Goal: Task Accomplishment & Management: Manage account settings

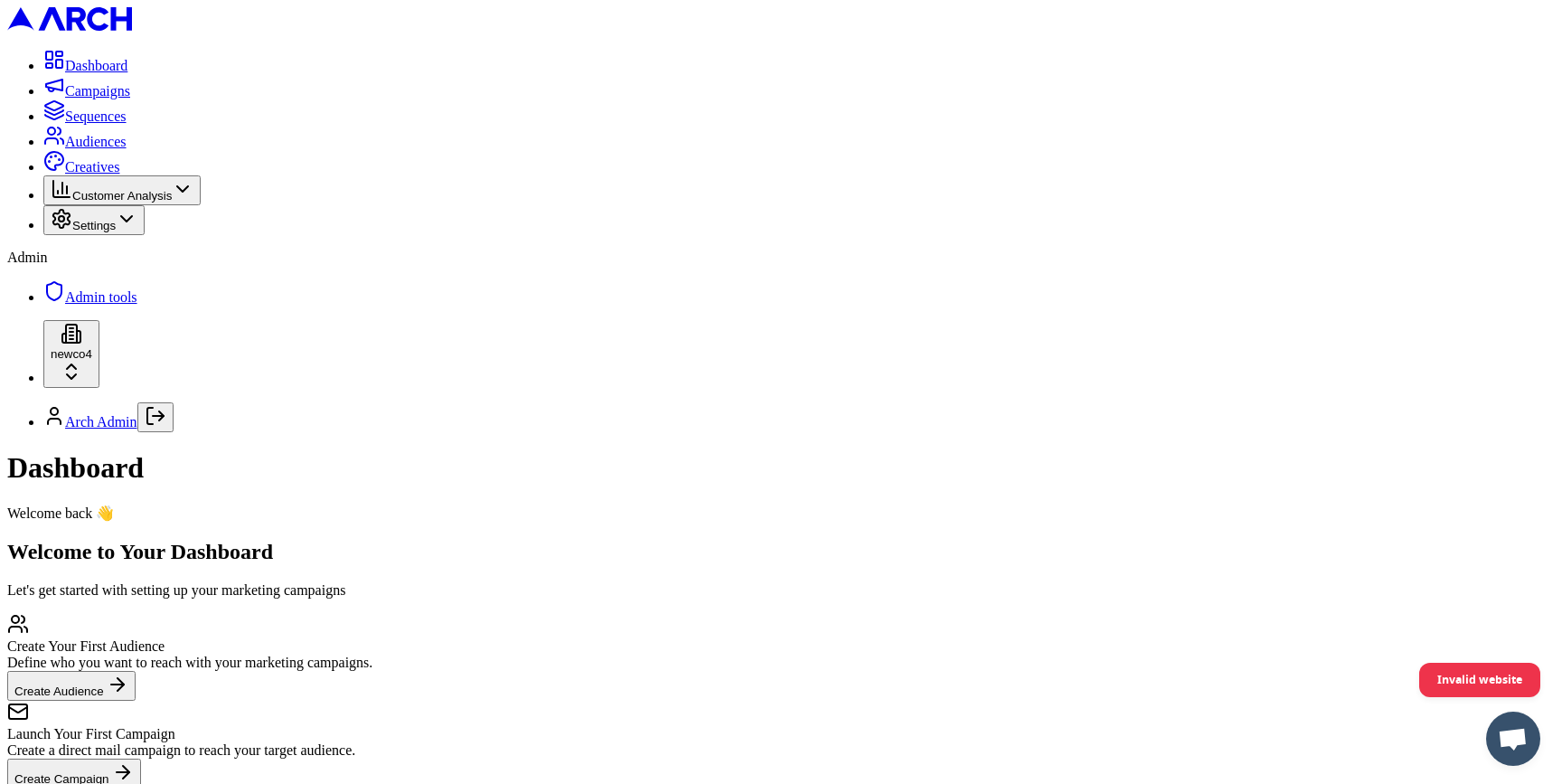
click at [138, 304] on span "Admin tools" at bounding box center [100, 296] width 72 height 15
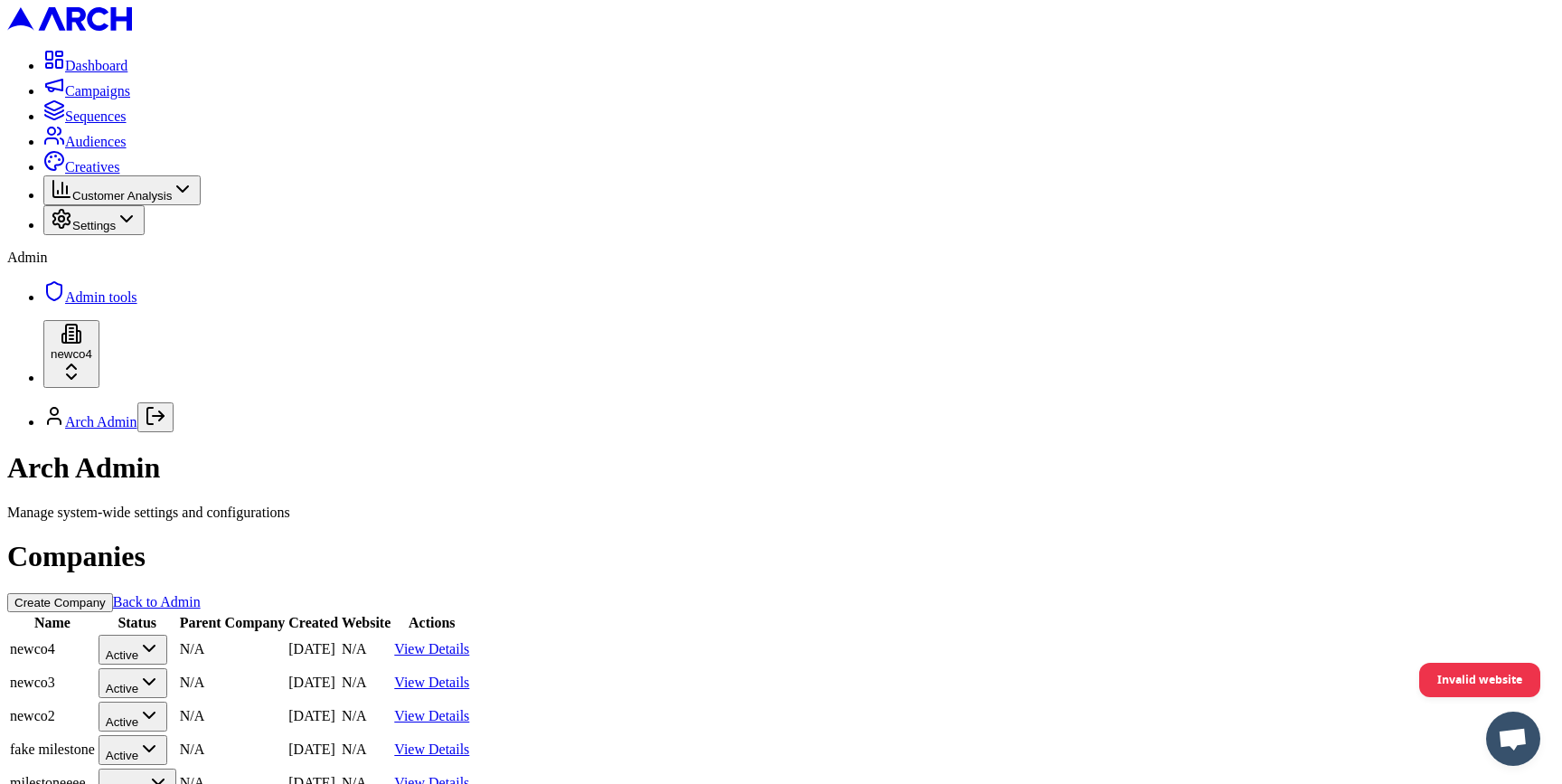
click at [470, 641] on link "View Details" at bounding box center [431, 648] width 75 height 15
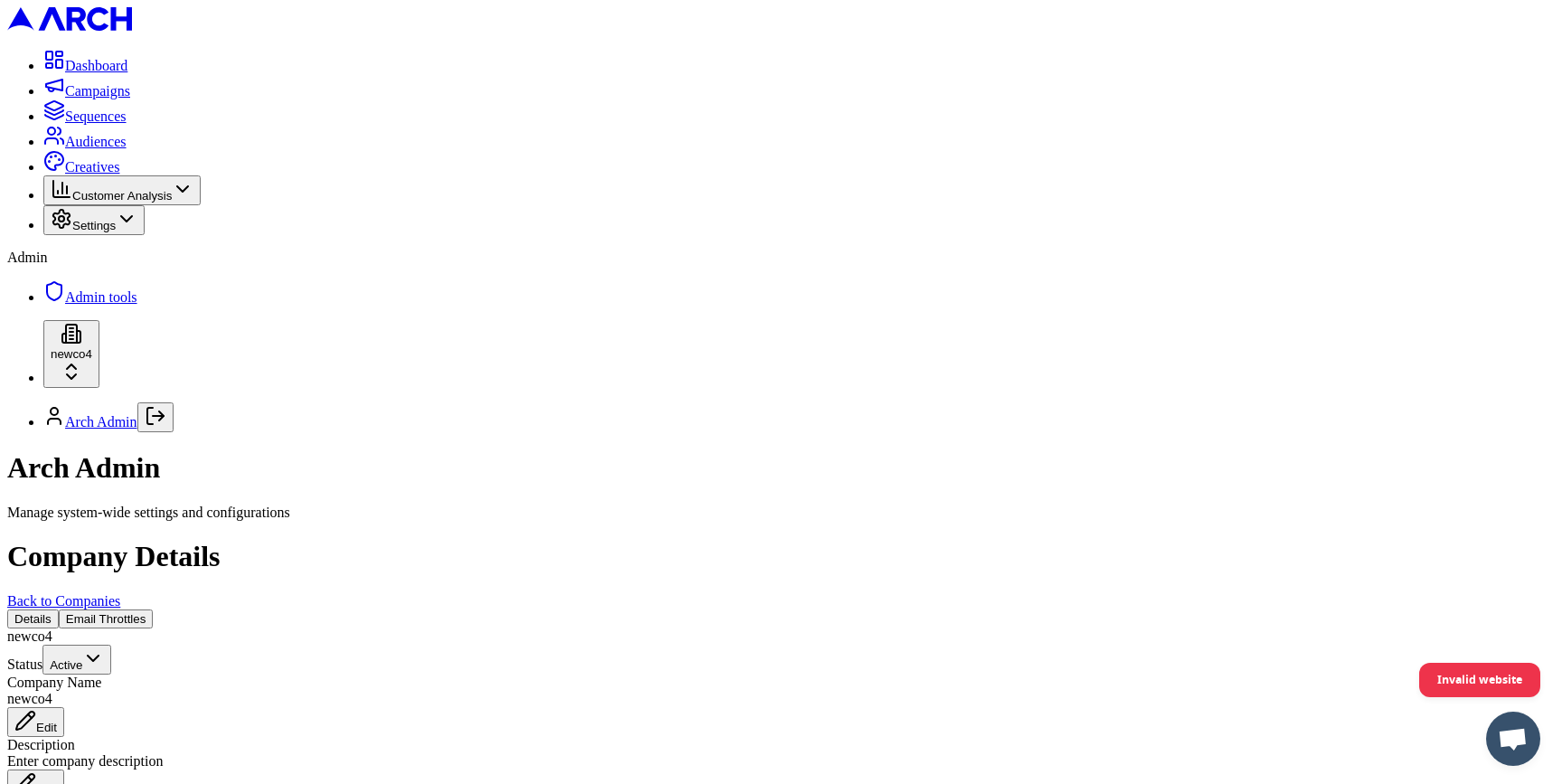
scroll to position [760, 0]
click at [127, 124] on span "Sequences" at bounding box center [95, 116] width 61 height 15
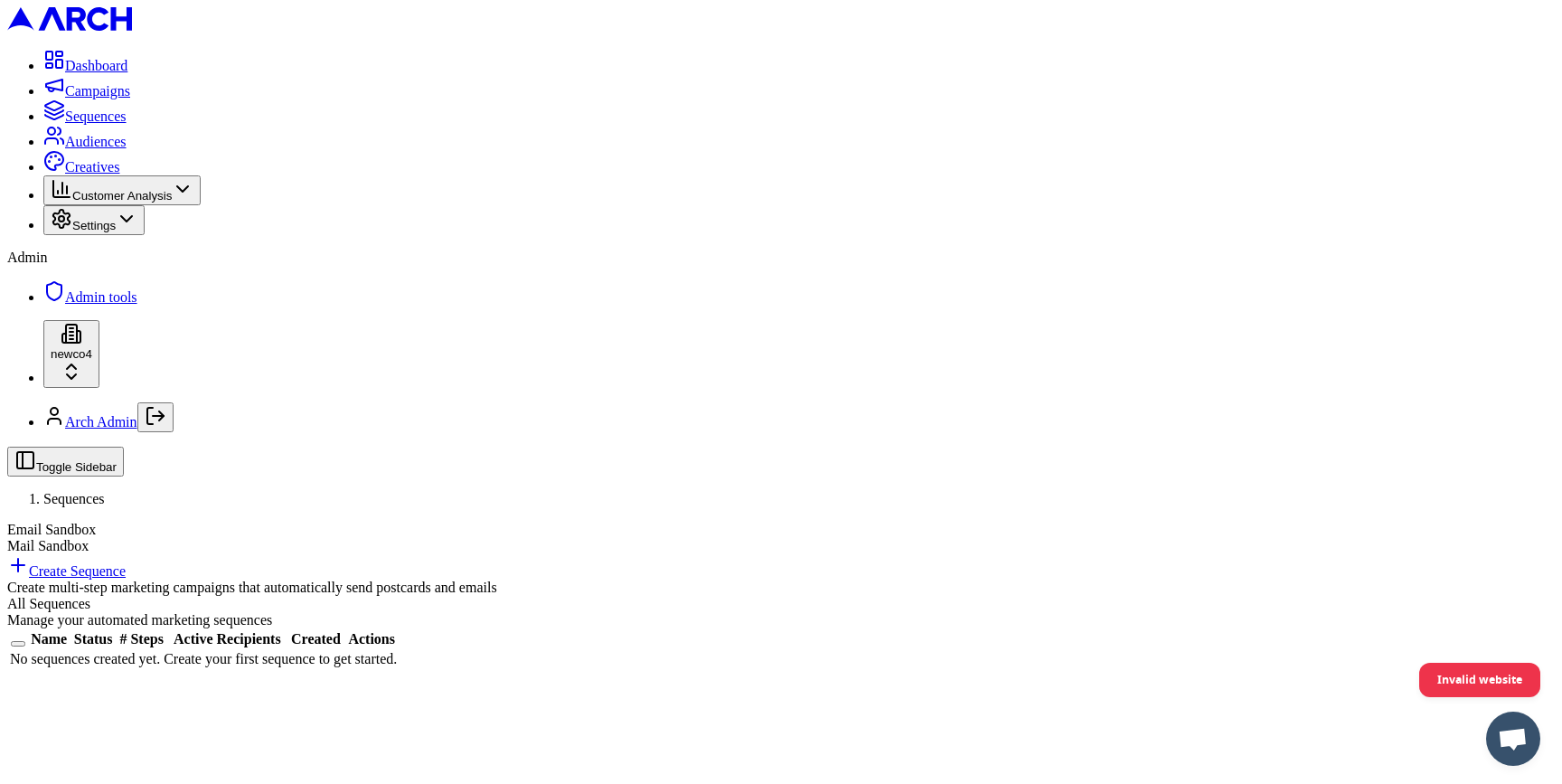
click at [137, 304] on span "Admin tools" at bounding box center [100, 296] width 72 height 15
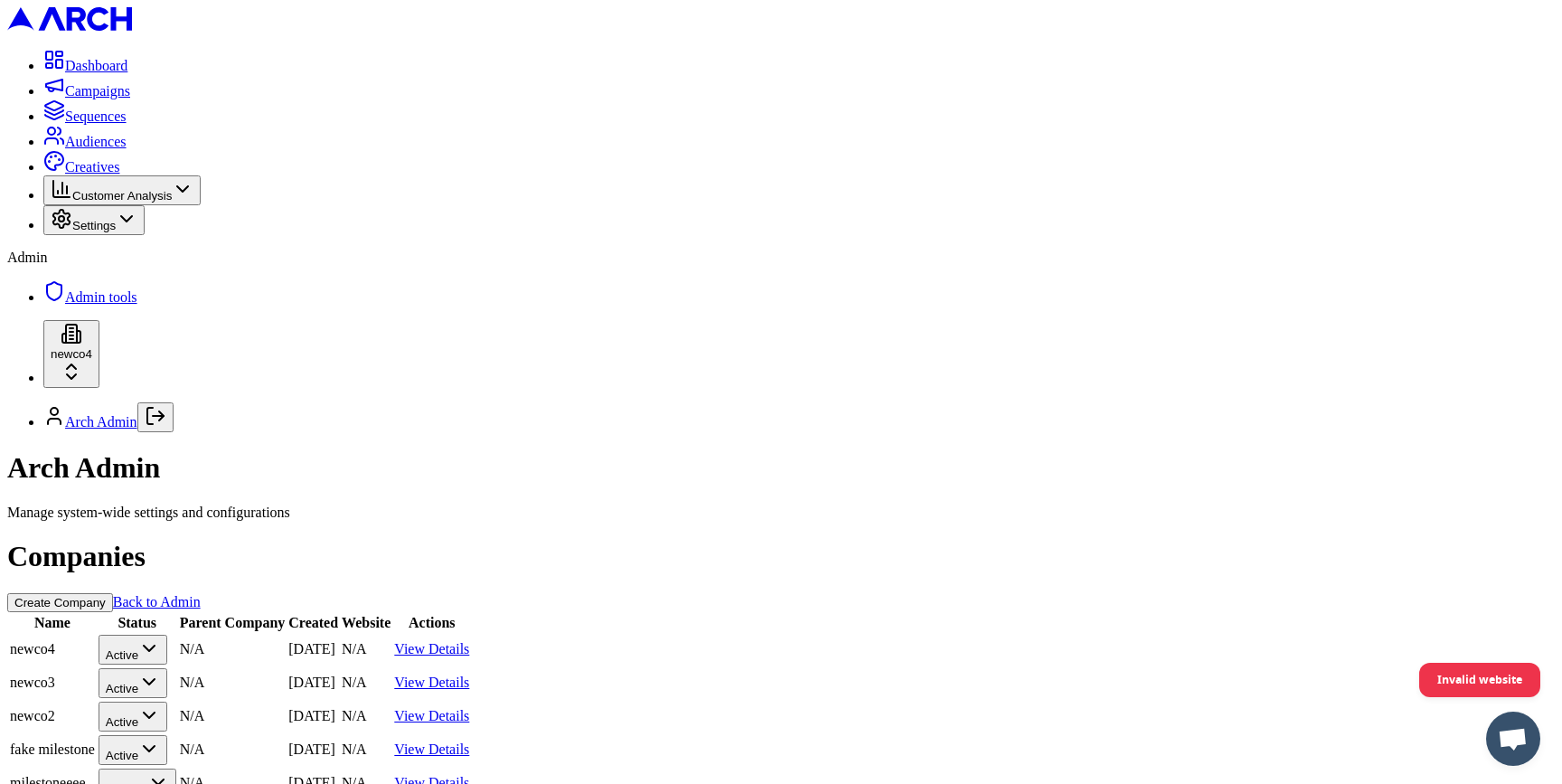
click at [470, 641] on link "View Details" at bounding box center [431, 648] width 75 height 15
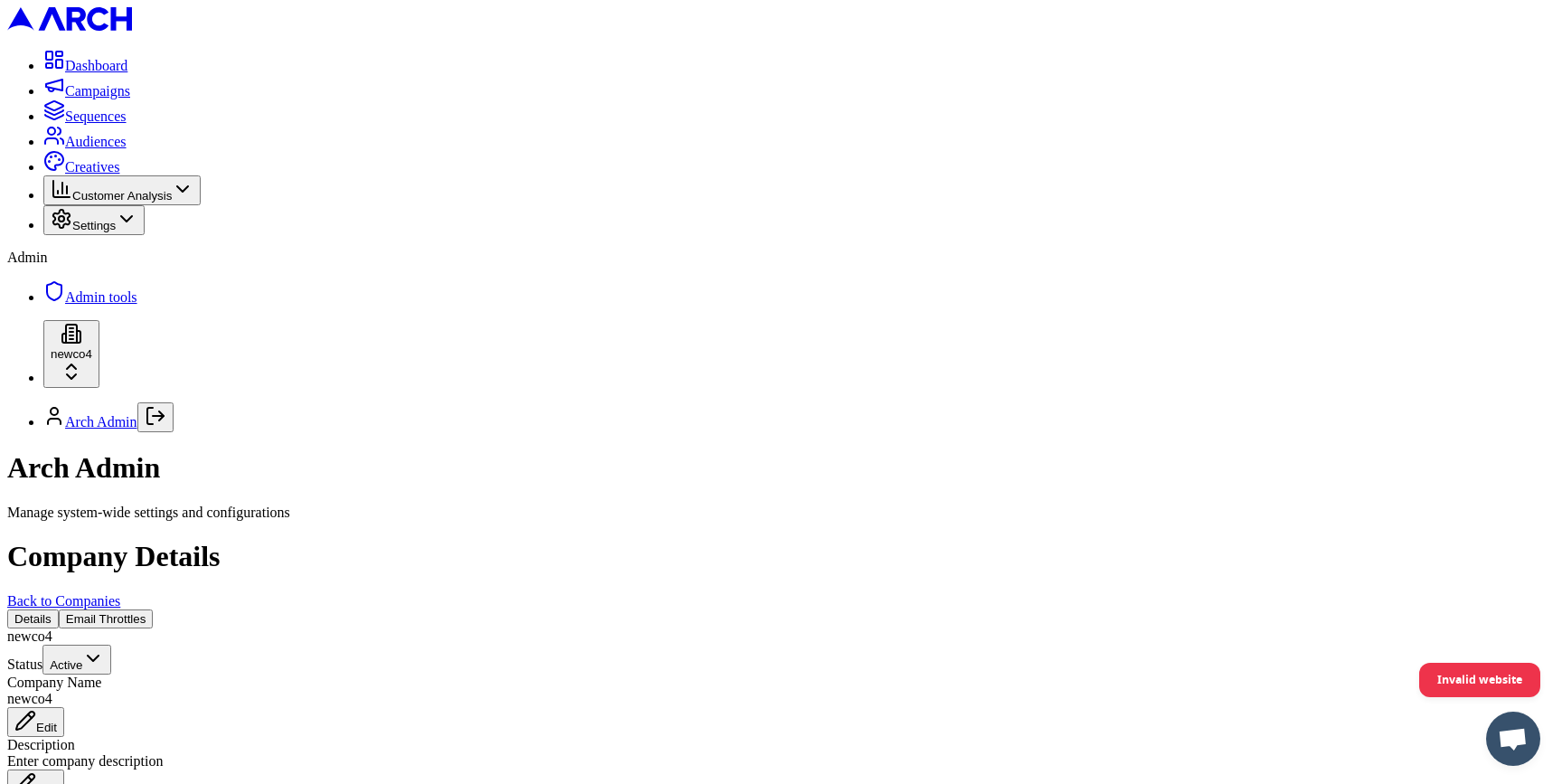
scroll to position [239, 0]
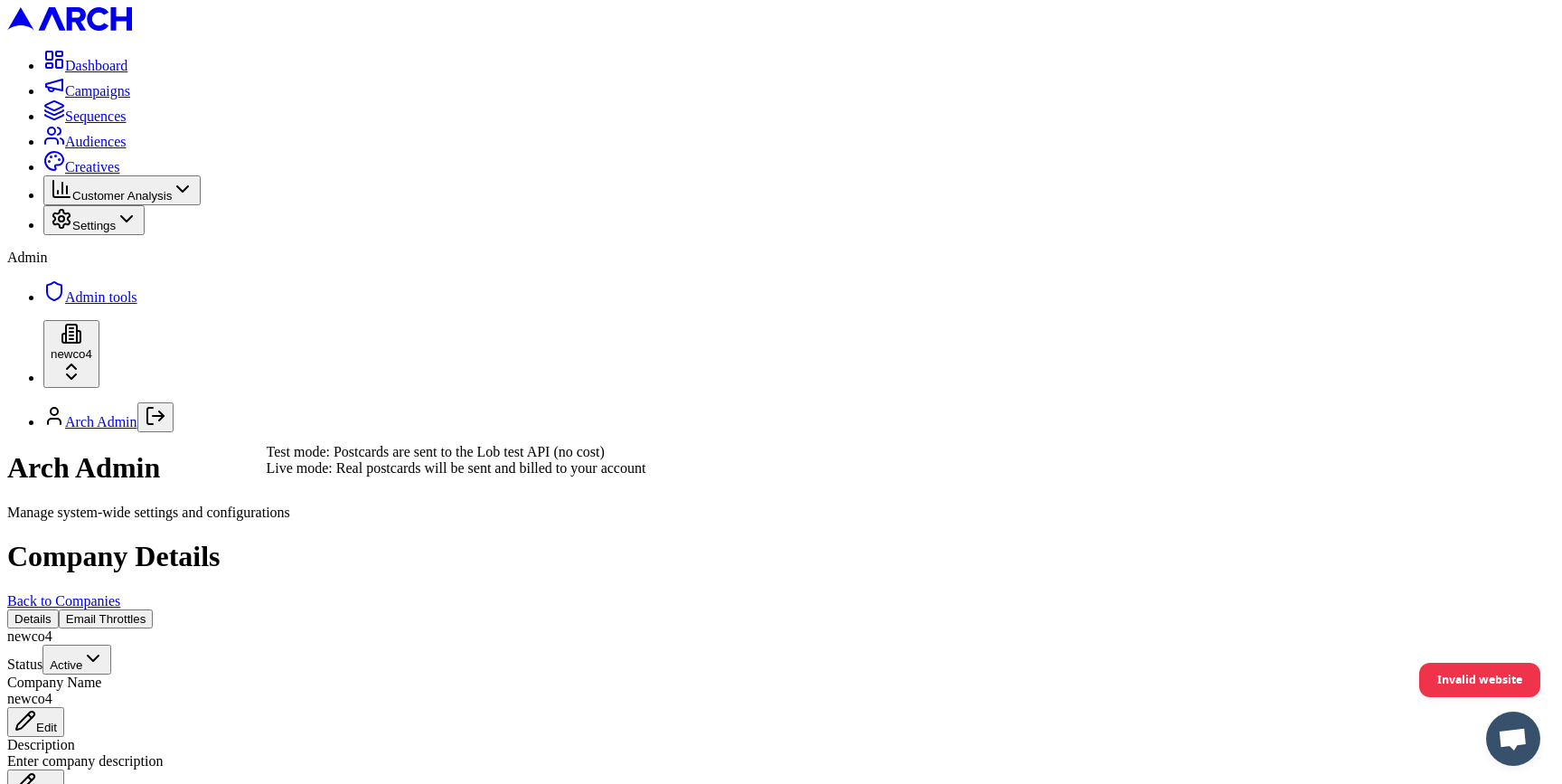
click at [121, 124] on span "Sequences" at bounding box center [95, 116] width 61 height 15
click at [577, 451] on div "Arch Admin" at bounding box center [781, 468] width 1547 height 34
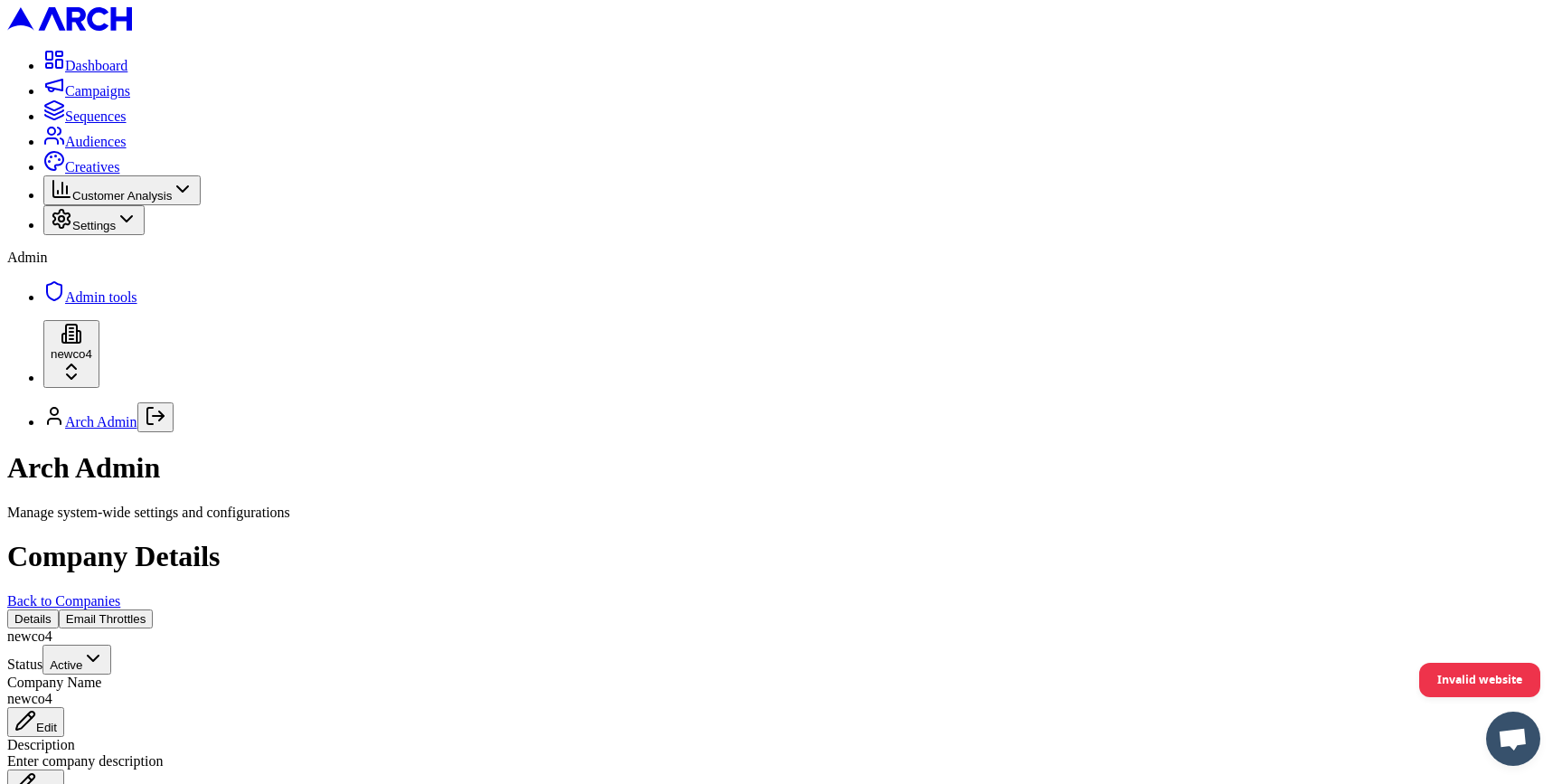
click at [118, 124] on link "Sequences" at bounding box center [85, 116] width 83 height 15
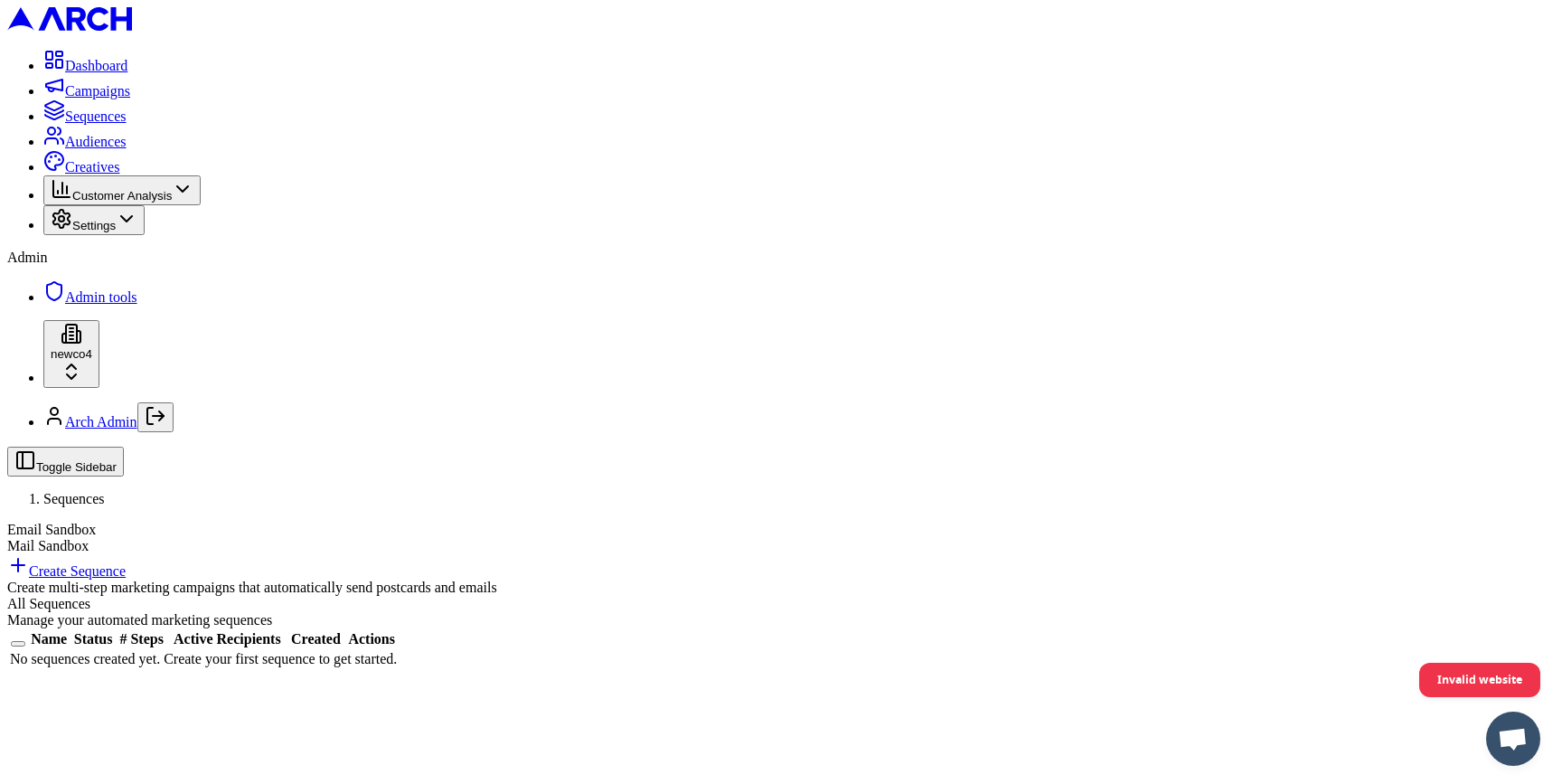
click at [1215, 521] on div "Email Sandbox" at bounding box center [781, 530] width 1547 height 16
click at [1191, 521] on div "Email Sandbox" at bounding box center [781, 530] width 1547 height 16
click at [138, 304] on span "Admin tools" at bounding box center [100, 296] width 72 height 15
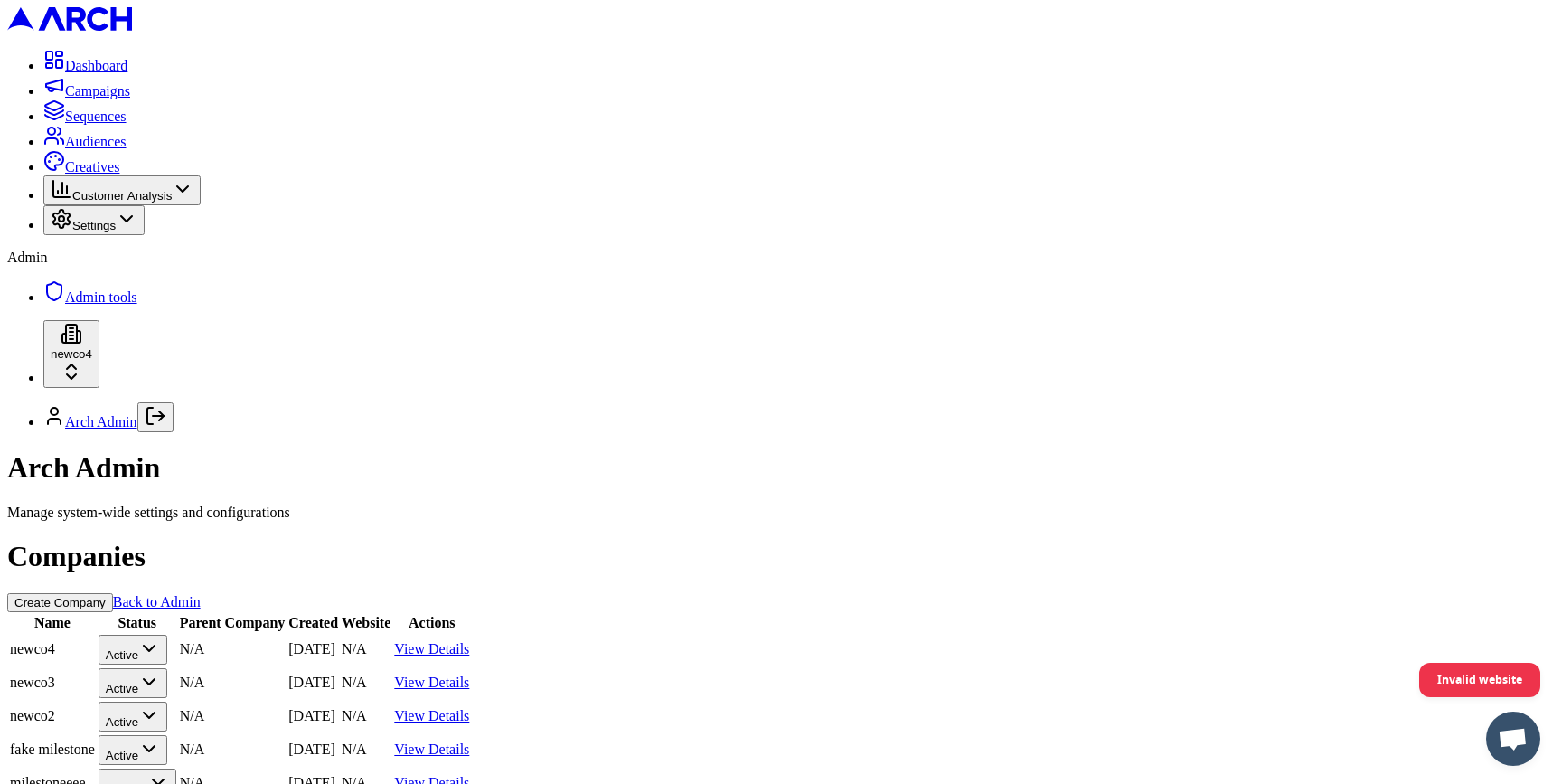
click at [470, 641] on link "View Details" at bounding box center [431, 648] width 75 height 15
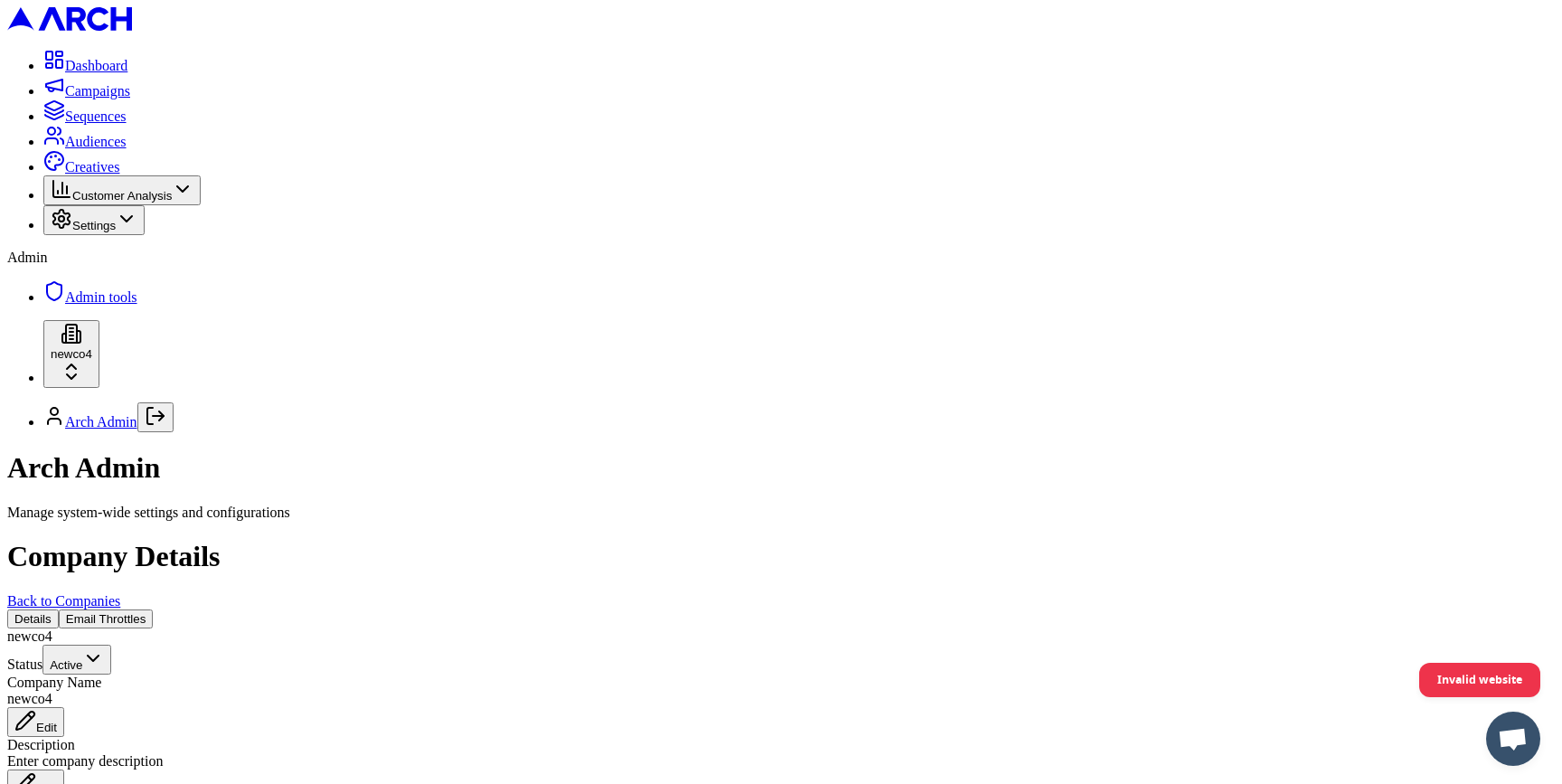
scroll to position [142, 0]
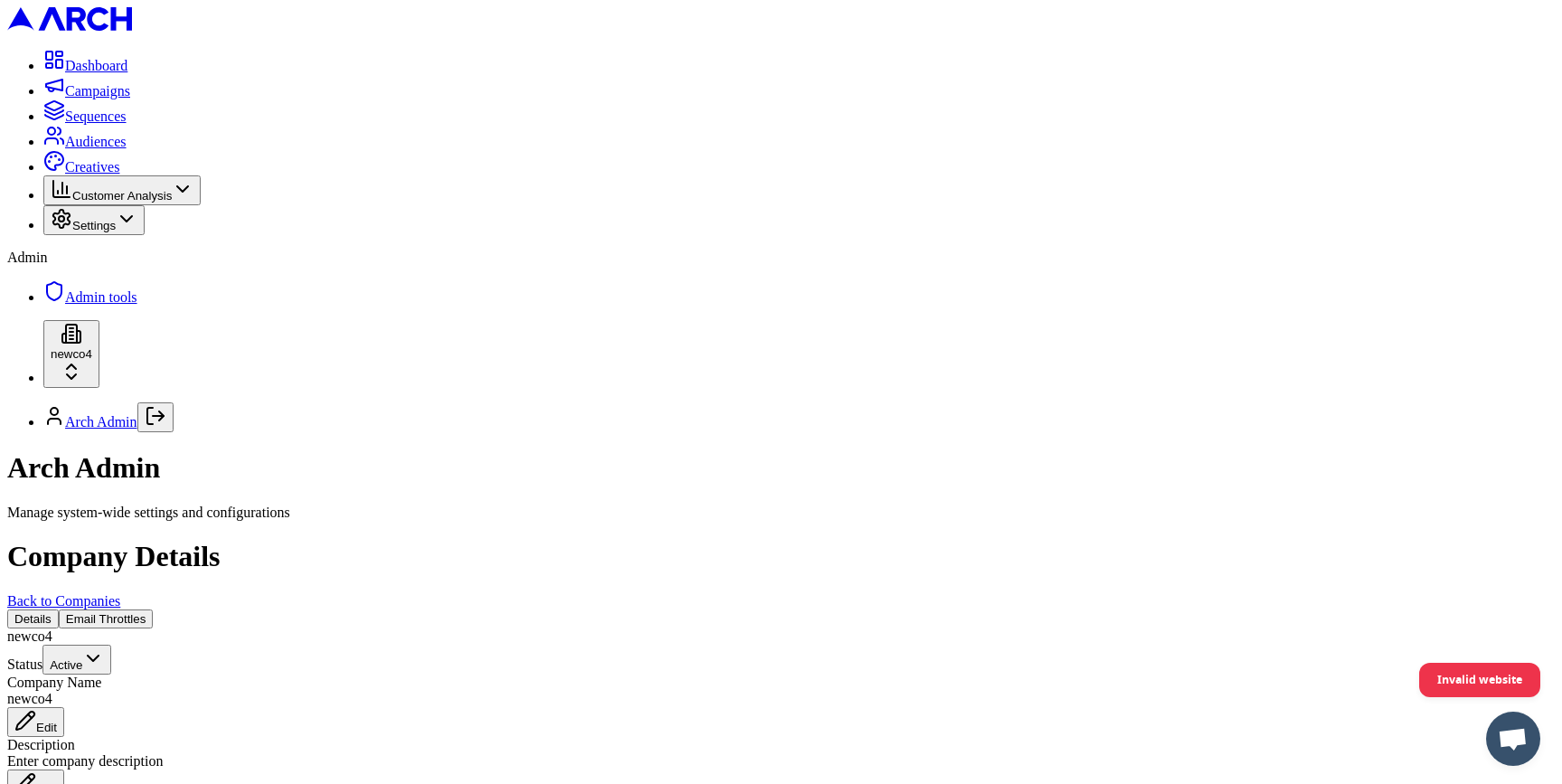
click at [127, 150] on span "Audiences" at bounding box center [95, 141] width 61 height 15
click at [127, 124] on span "Sequences" at bounding box center [95, 116] width 61 height 15
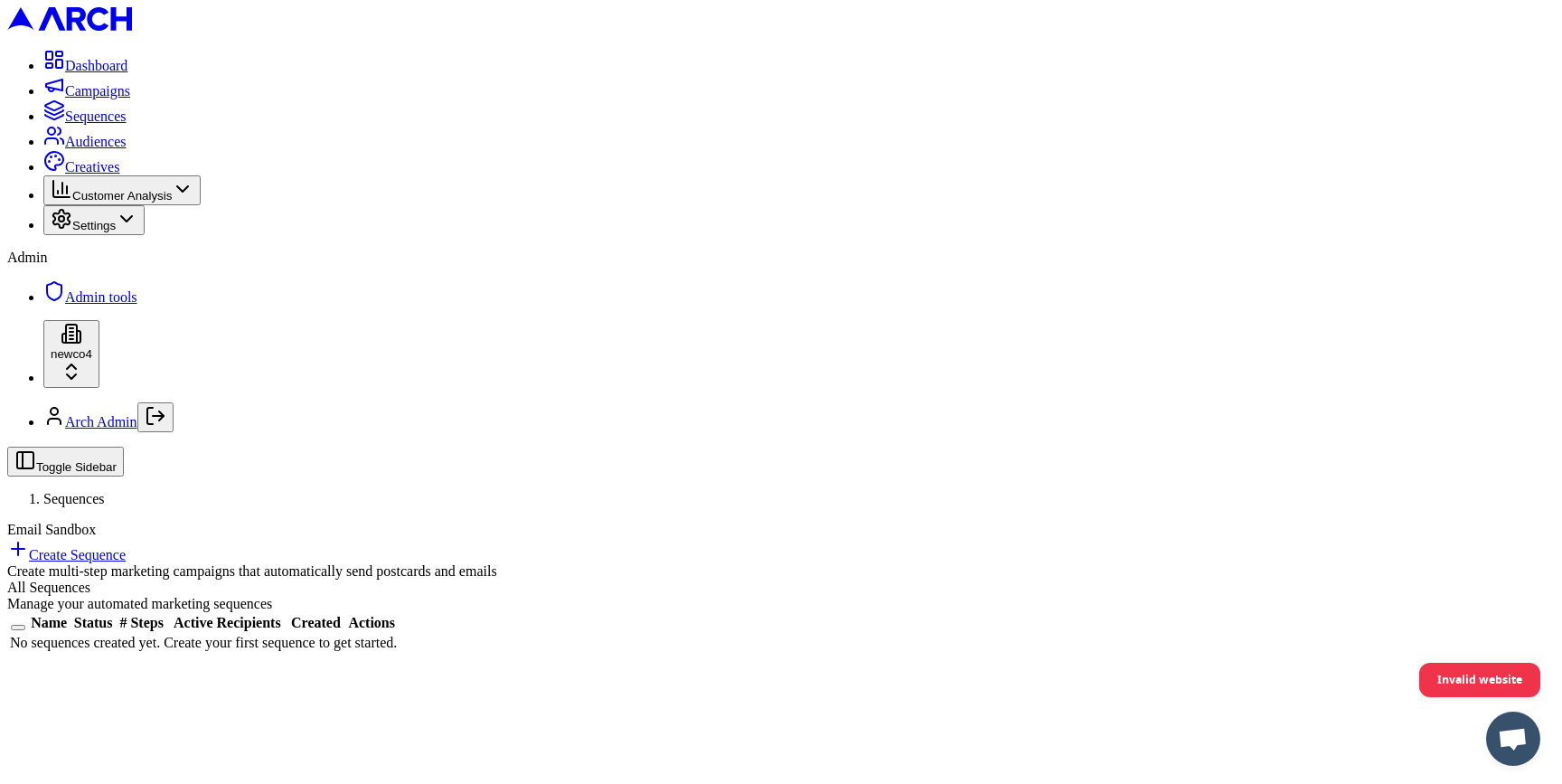
click at [127, 150] on span "Audiences" at bounding box center [95, 141] width 61 height 15
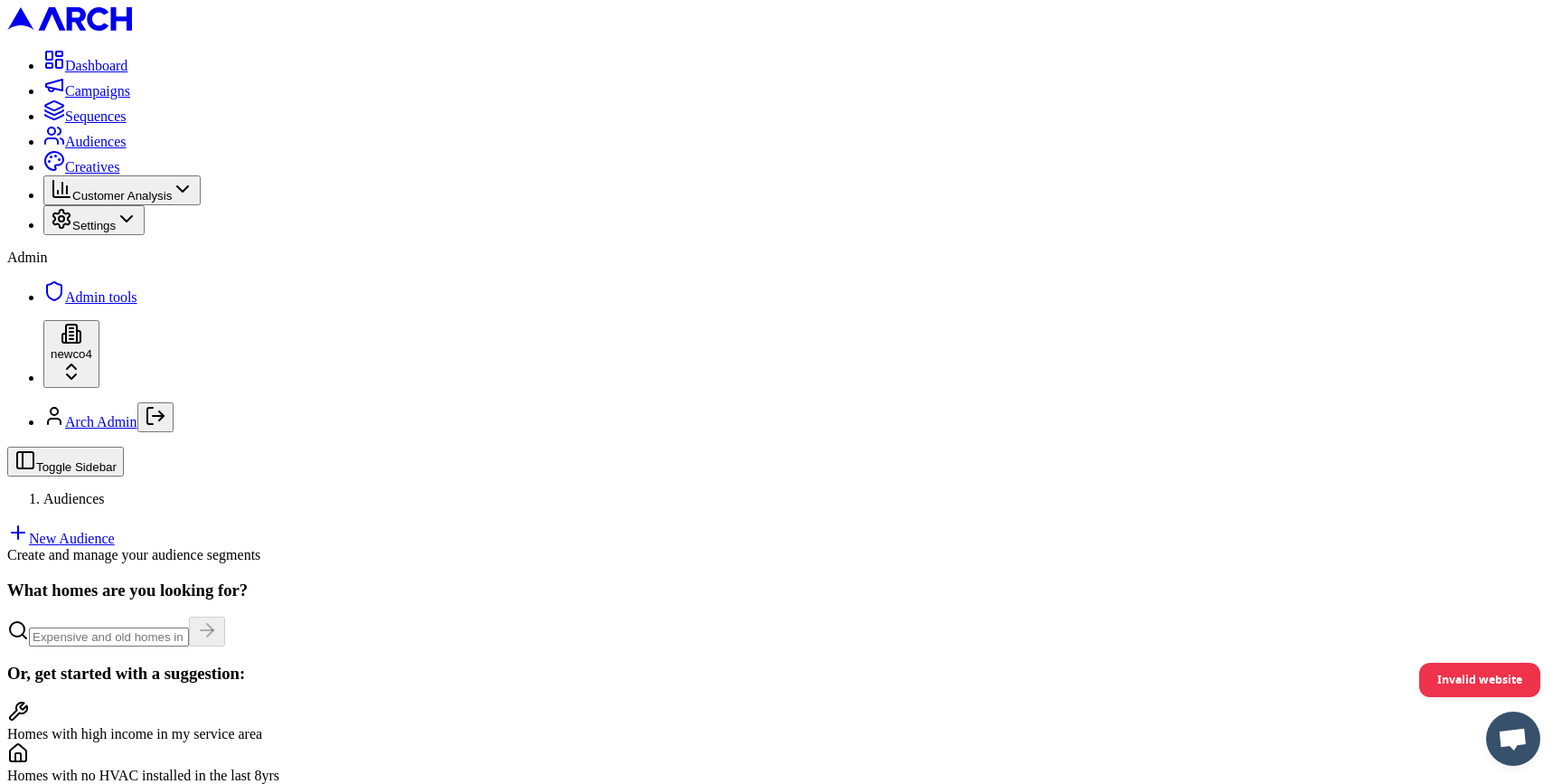
click at [127, 124] on span "Sequences" at bounding box center [95, 116] width 61 height 15
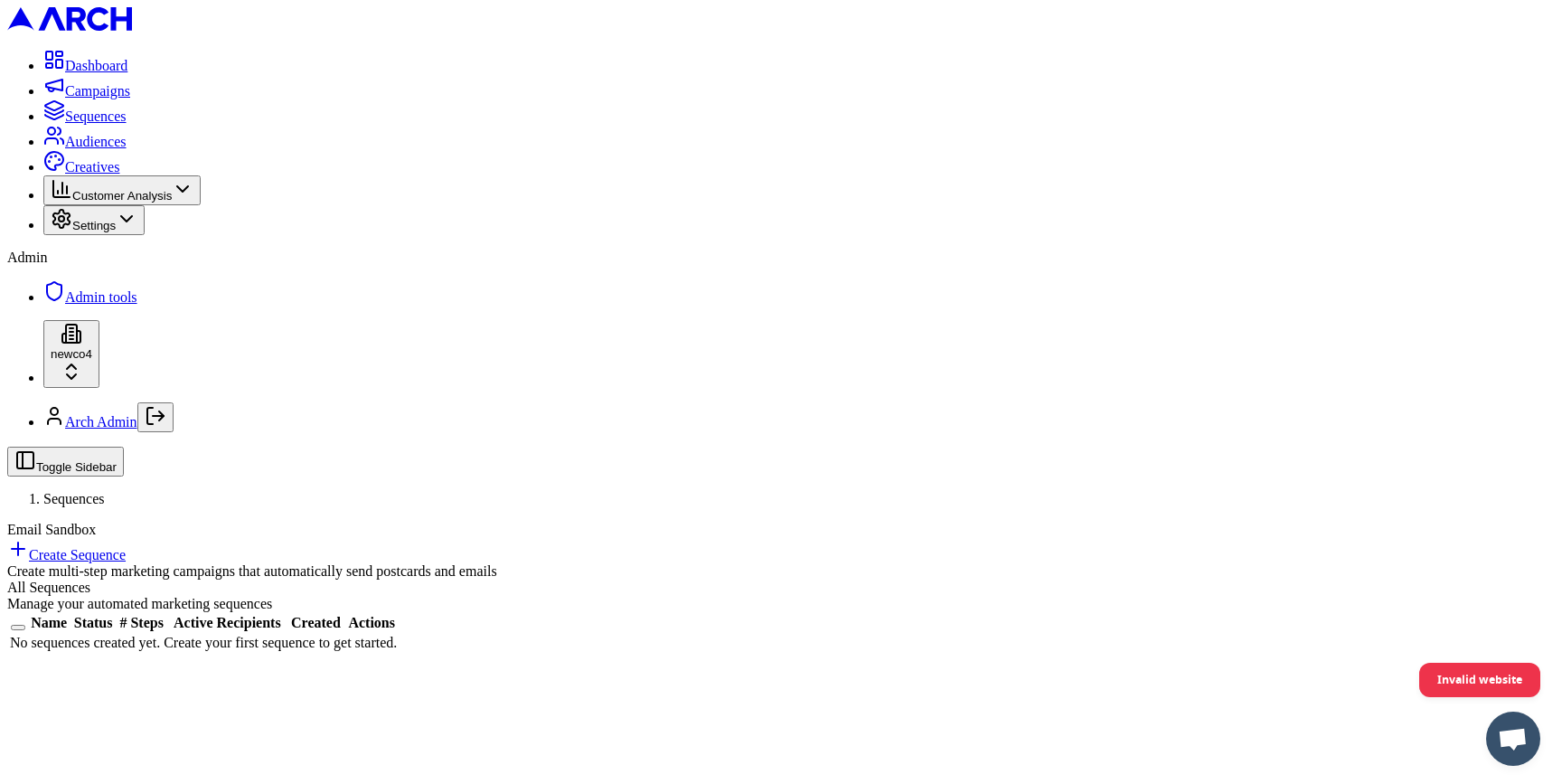
click at [145, 235] on button "Settings" at bounding box center [94, 220] width 101 height 30
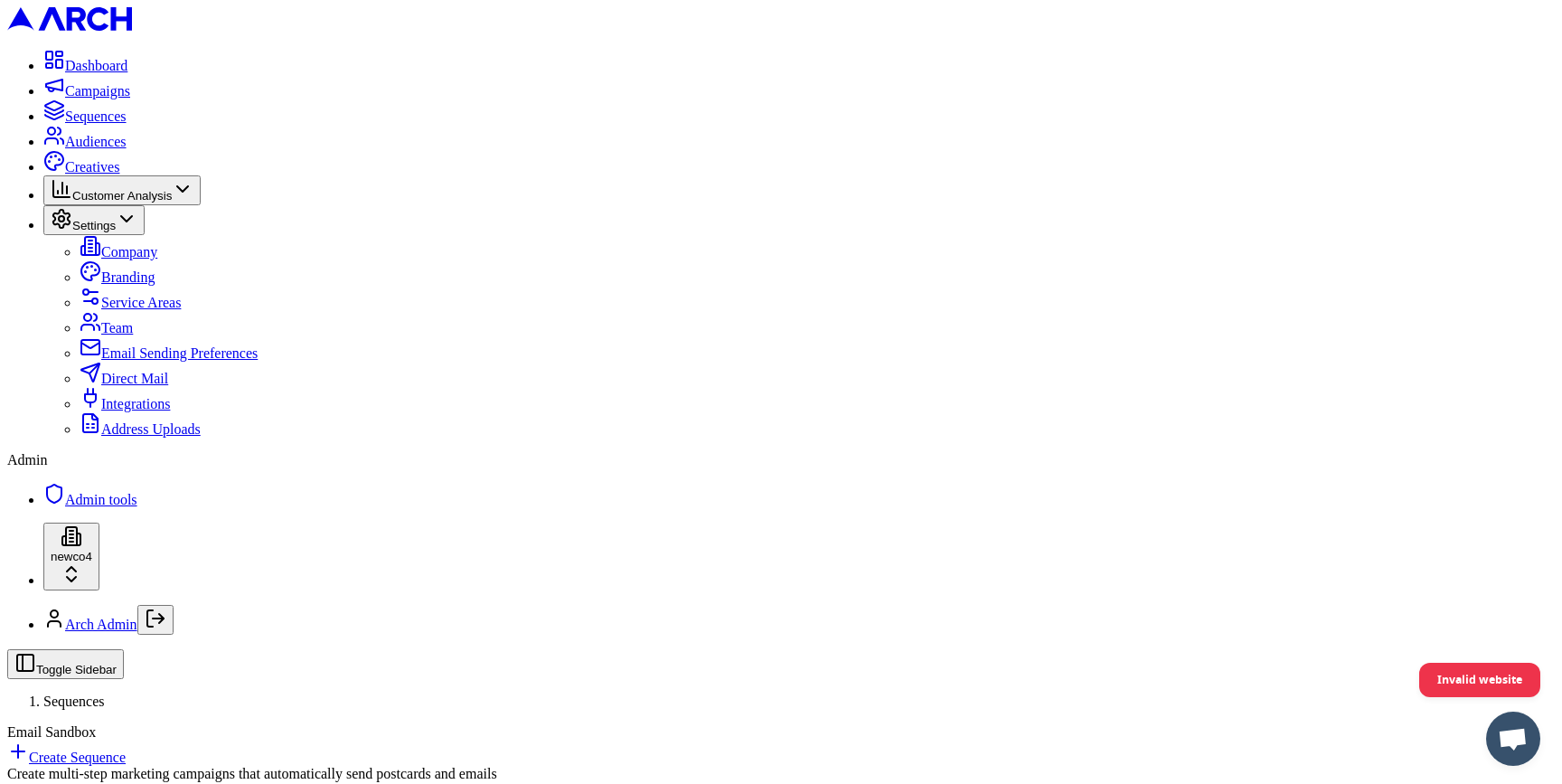
click at [136, 507] on span "Admin tools" at bounding box center [100, 499] width 72 height 15
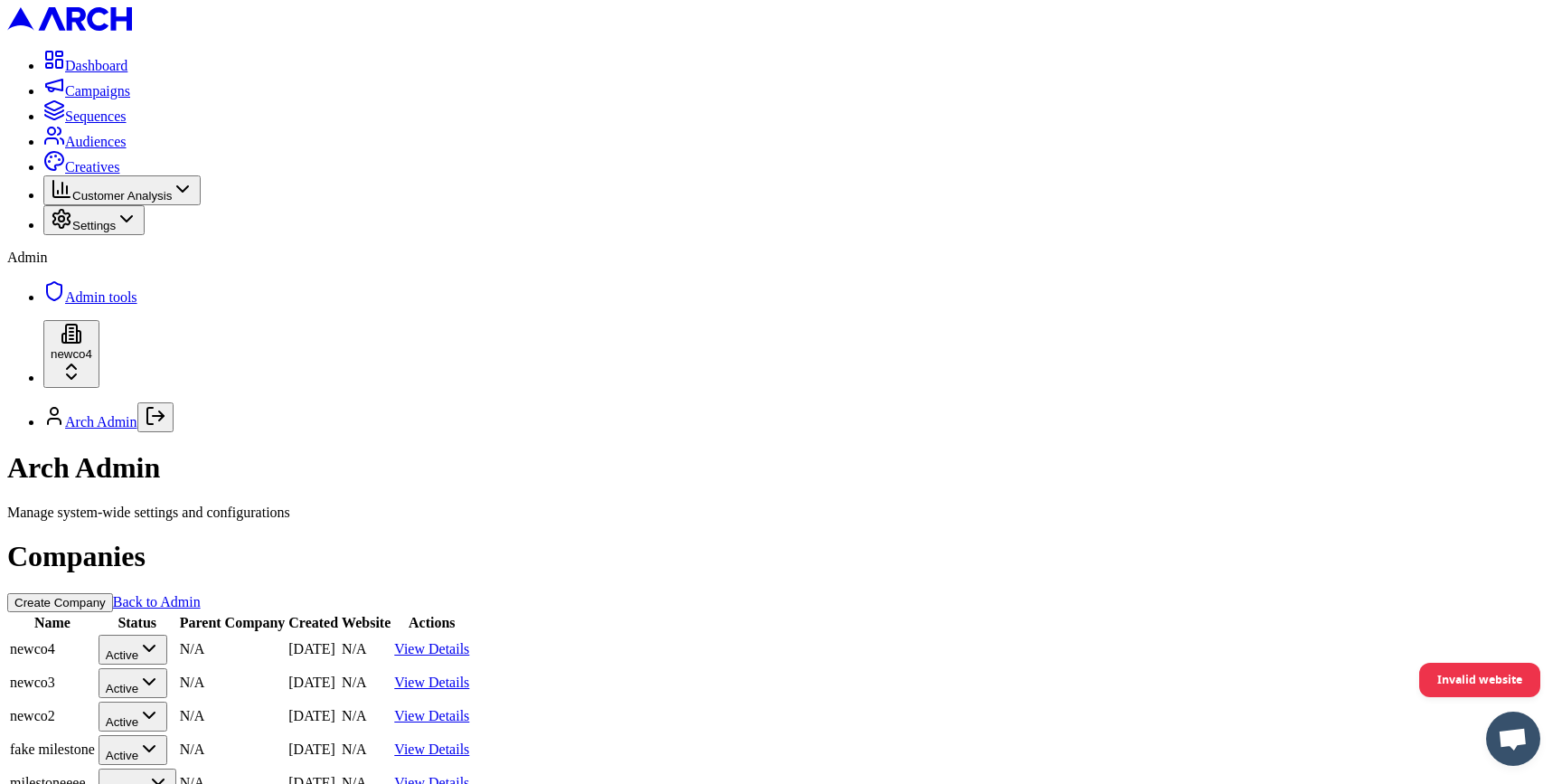
click at [470, 641] on link "View Details" at bounding box center [431, 648] width 75 height 15
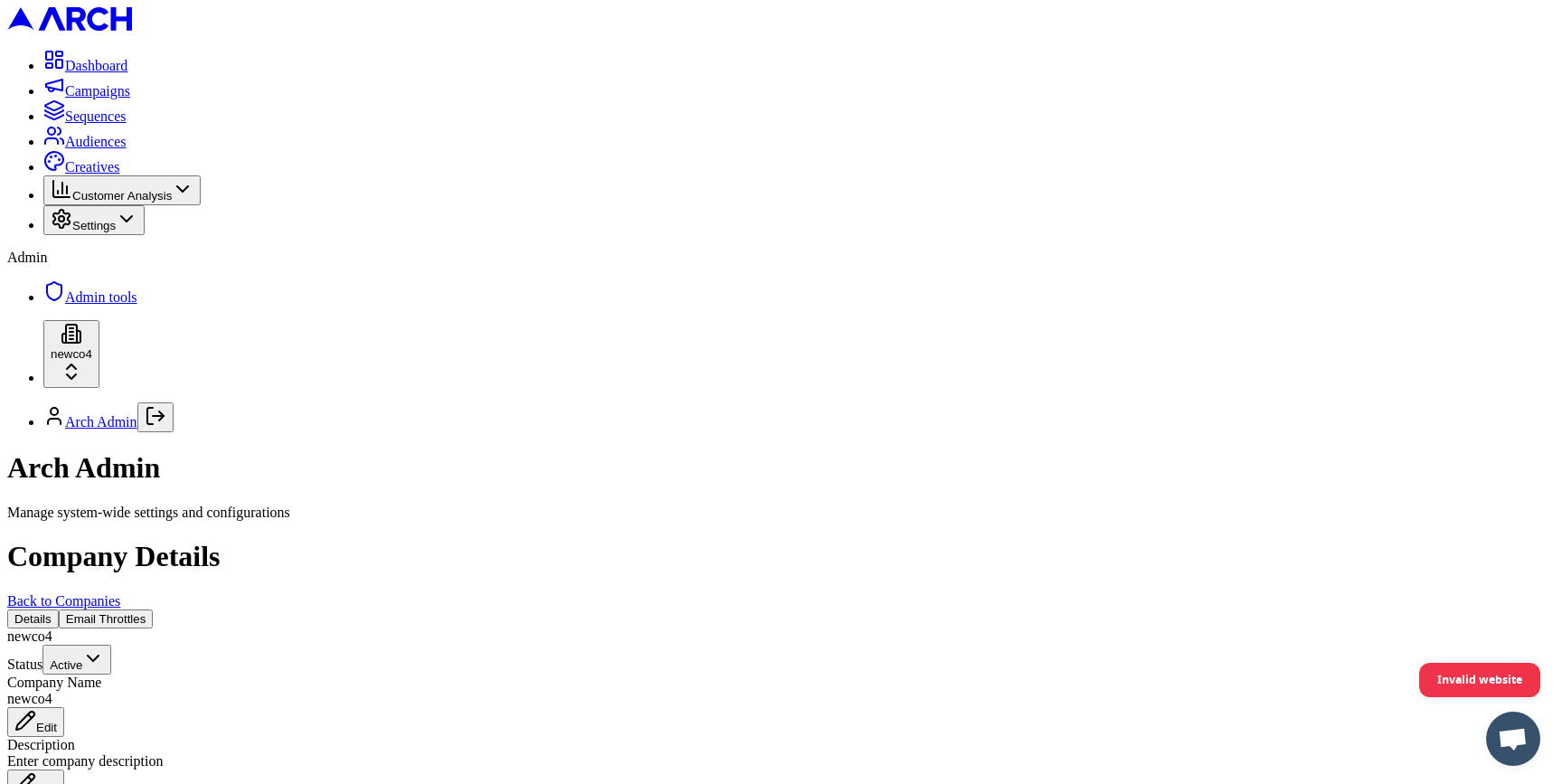
scroll to position [112, 0]
click at [127, 124] on link "Sequences" at bounding box center [85, 116] width 83 height 15
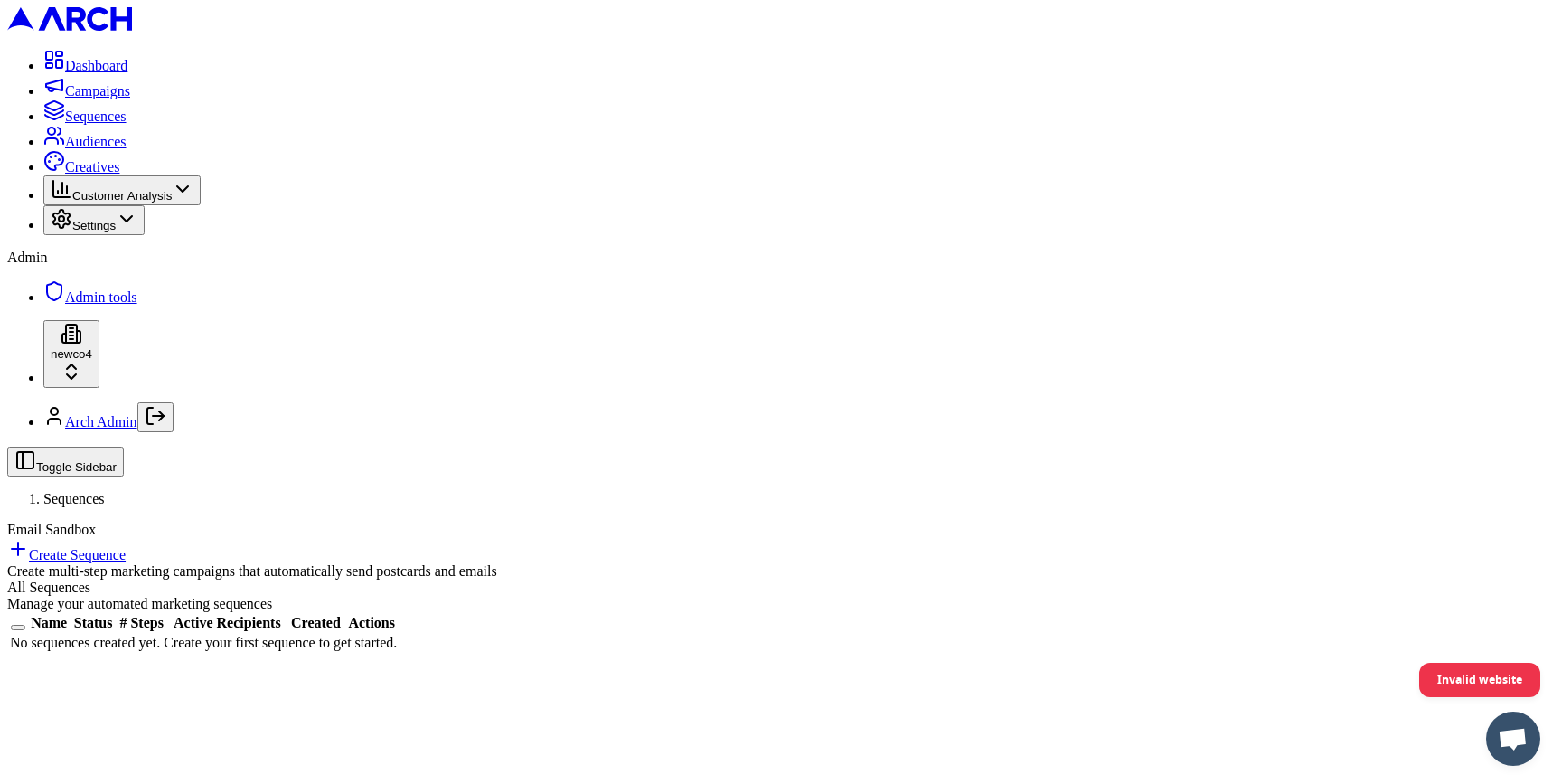
click at [128, 304] on span "Admin tools" at bounding box center [100, 296] width 72 height 15
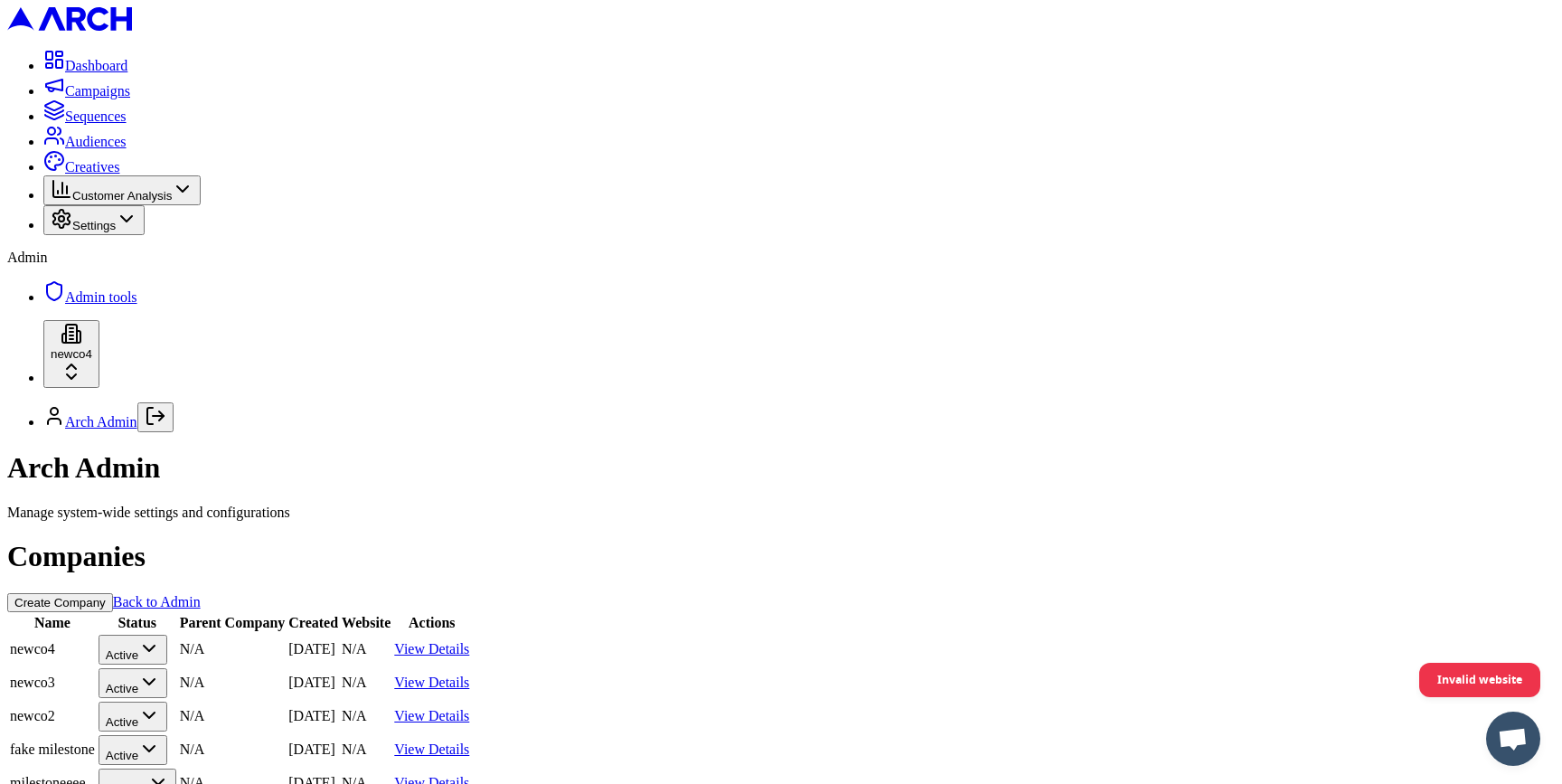
click at [470, 641] on link "View Details" at bounding box center [431, 648] width 75 height 15
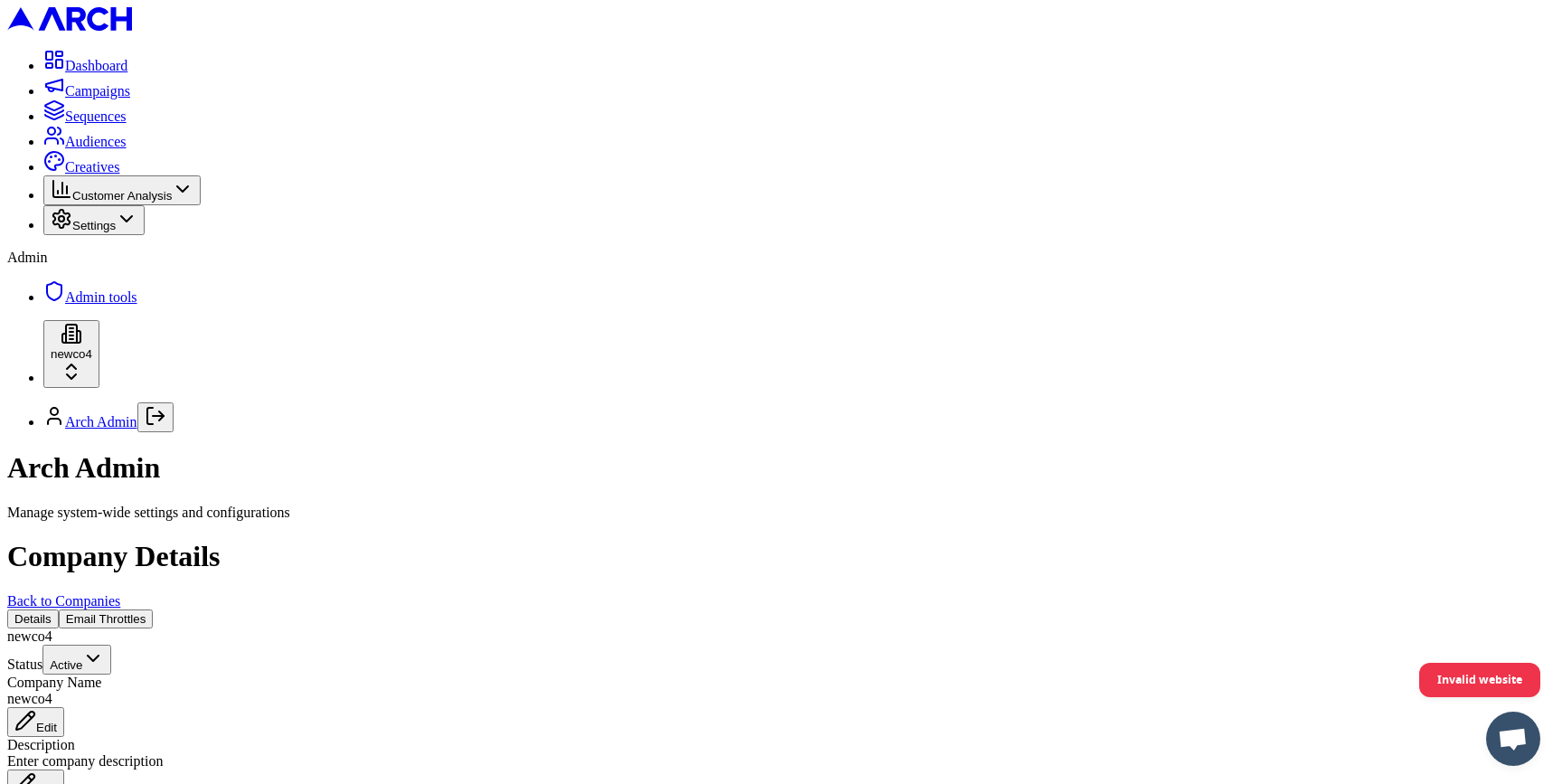
scroll to position [200, 0]
click at [121, 124] on span "Sequences" at bounding box center [95, 116] width 61 height 15
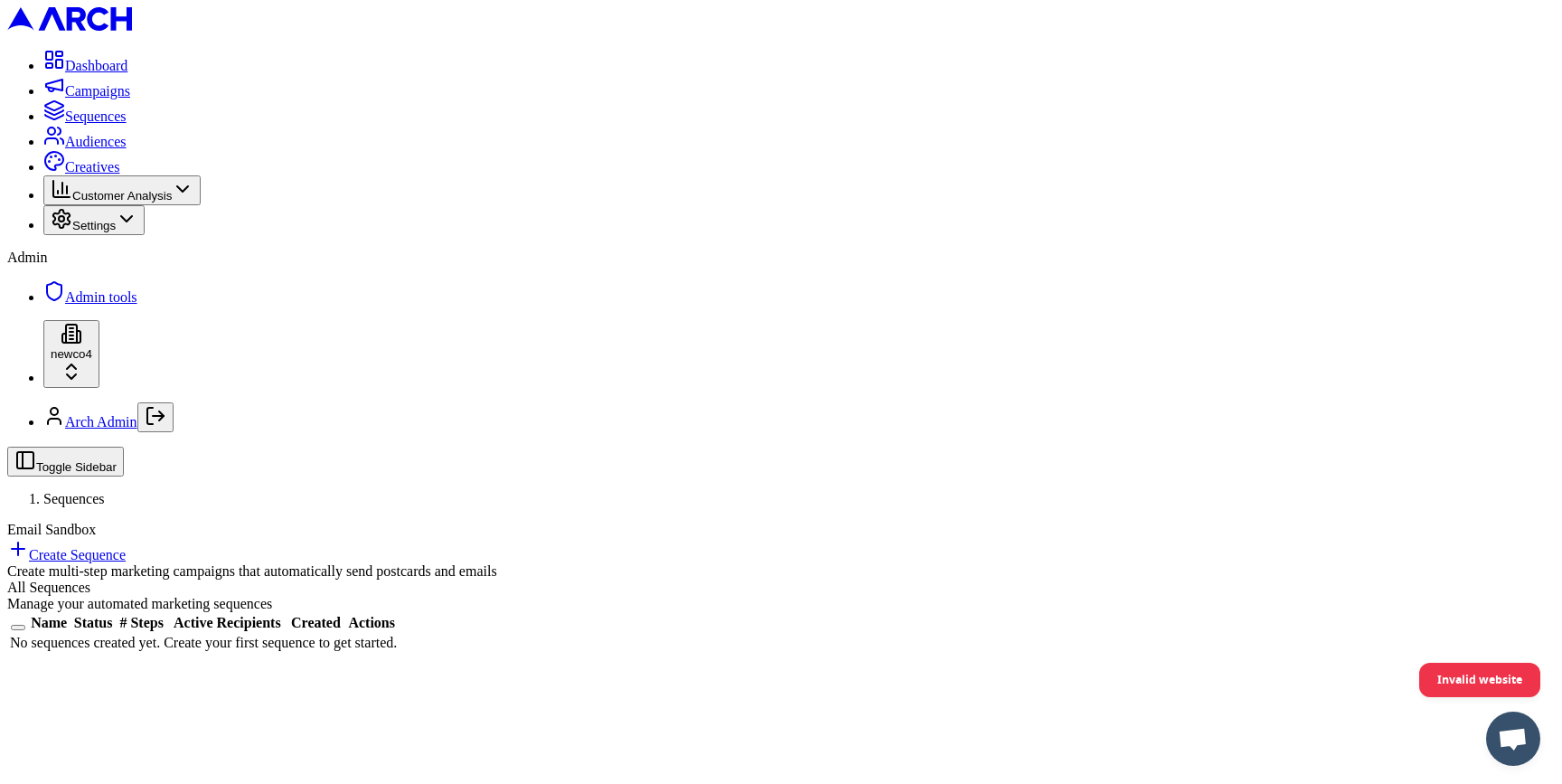
click at [790, 580] on main "All Sequences Manage your automated marketing sequences Name Status # Steps Act…" at bounding box center [781, 616] width 1547 height 74
click at [138, 304] on span "Admin tools" at bounding box center [100, 296] width 72 height 15
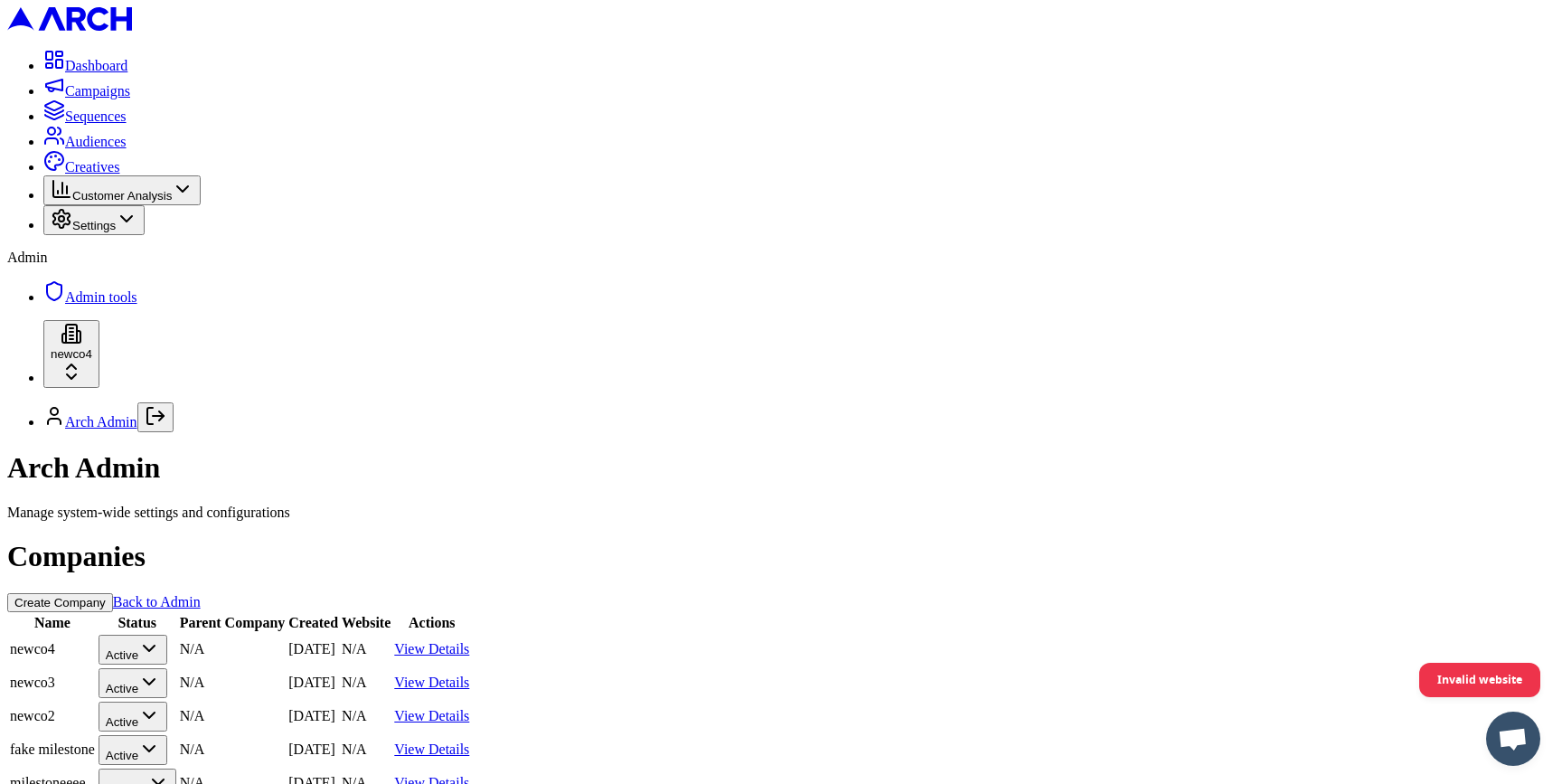
click at [470, 641] on link "View Details" at bounding box center [431, 648] width 75 height 15
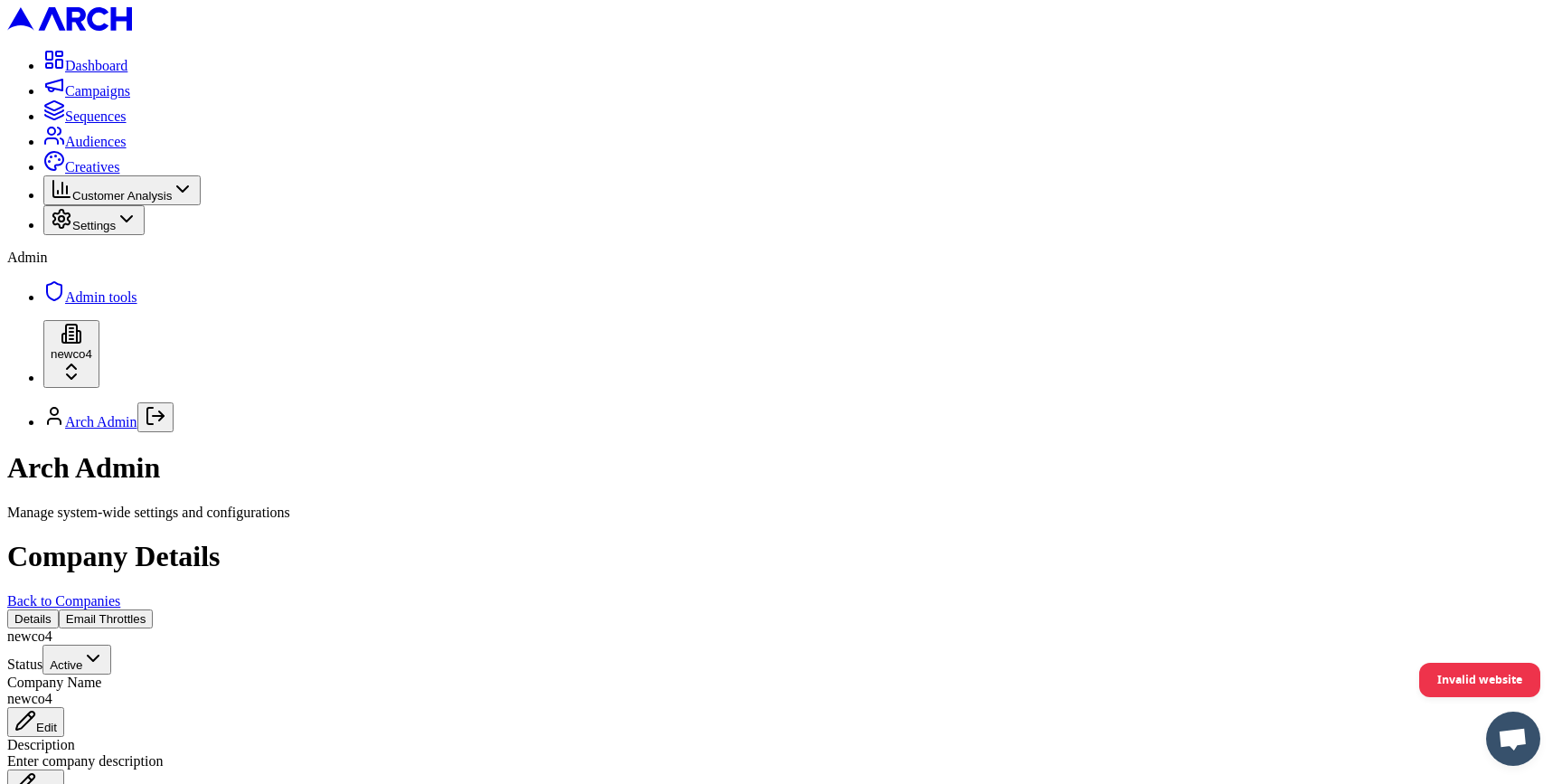
scroll to position [200, 0]
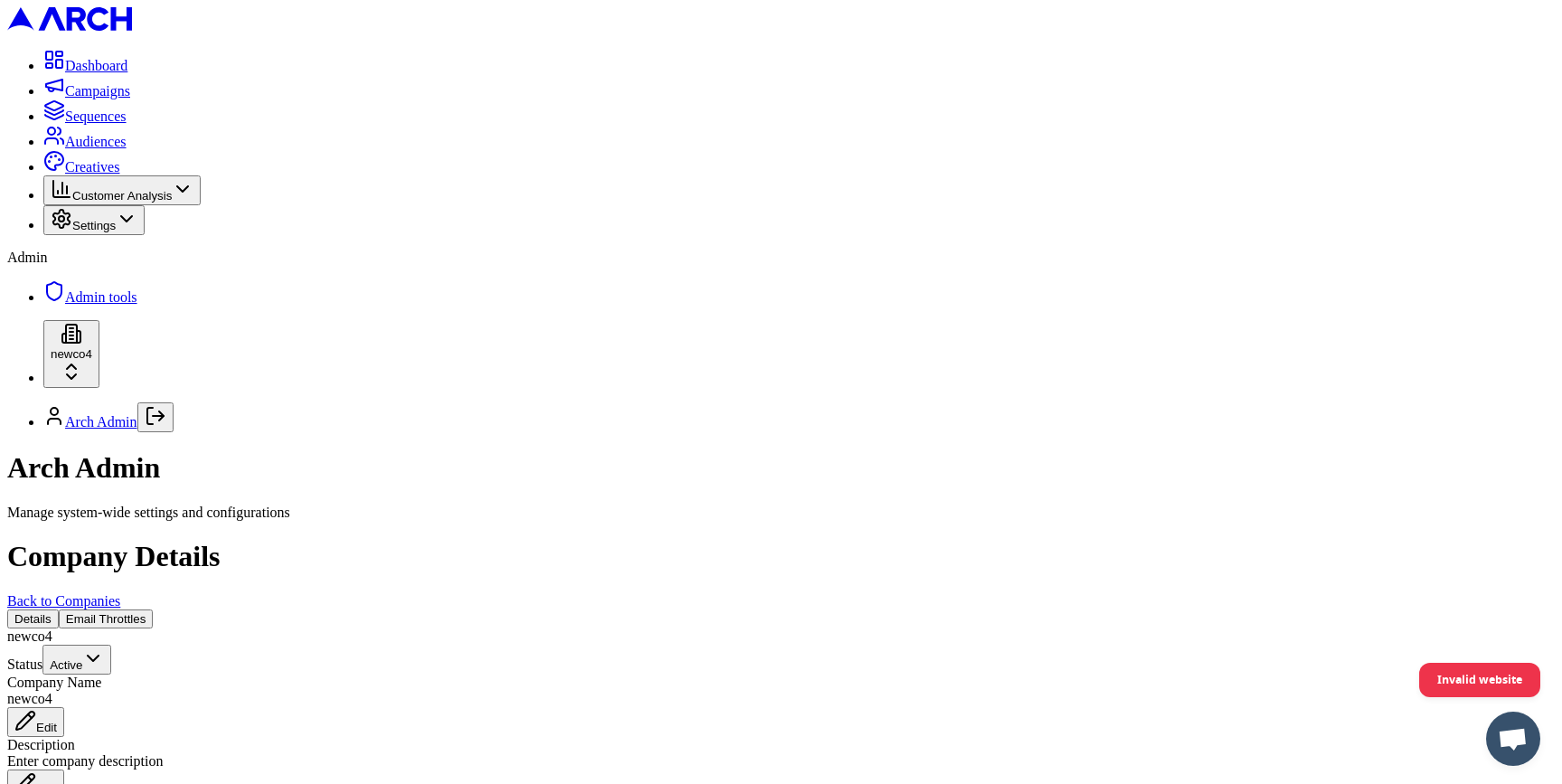
click at [127, 150] on span "Audiences" at bounding box center [95, 141] width 61 height 15
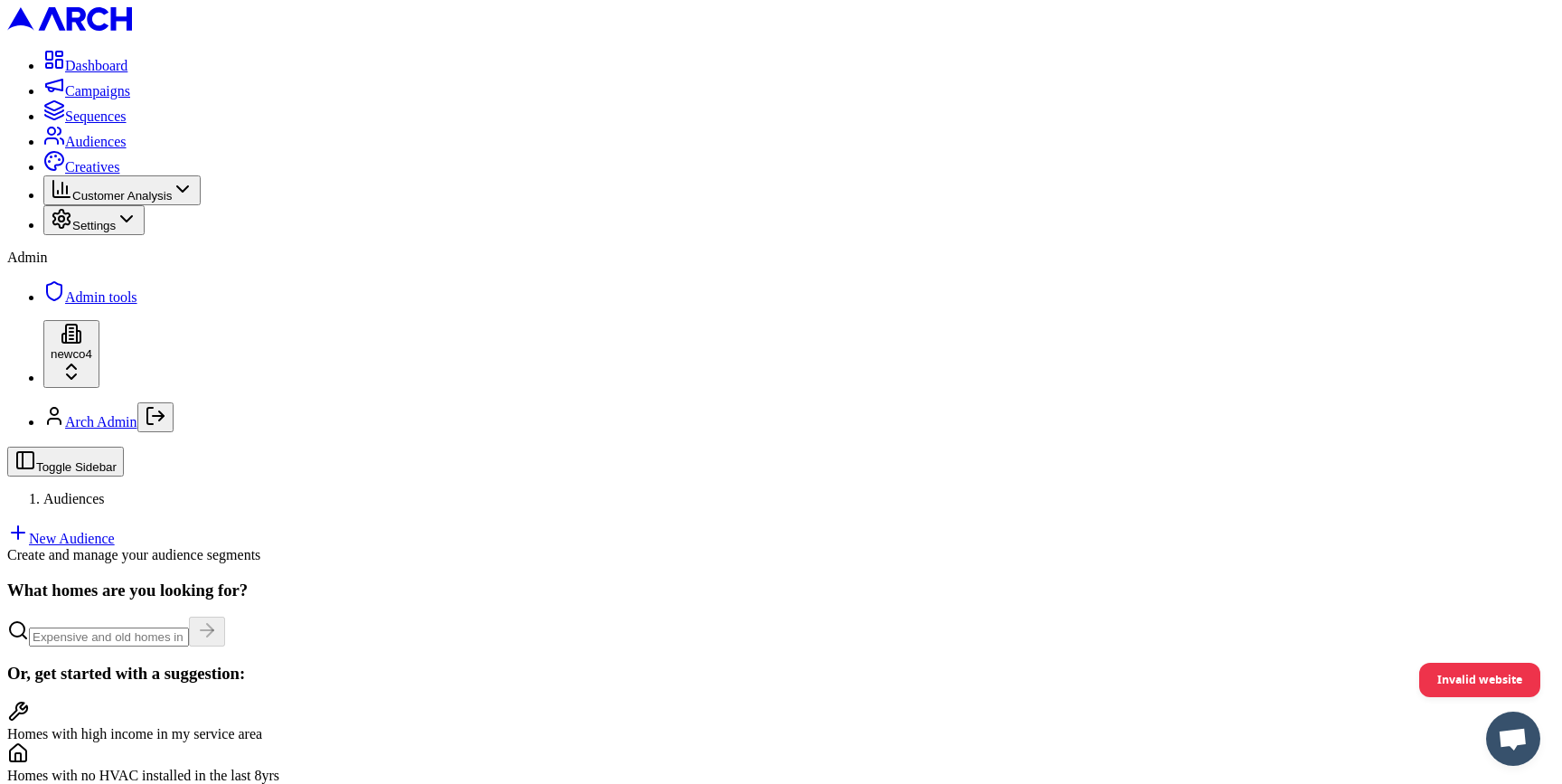
click at [127, 124] on span "Sequences" at bounding box center [95, 116] width 61 height 15
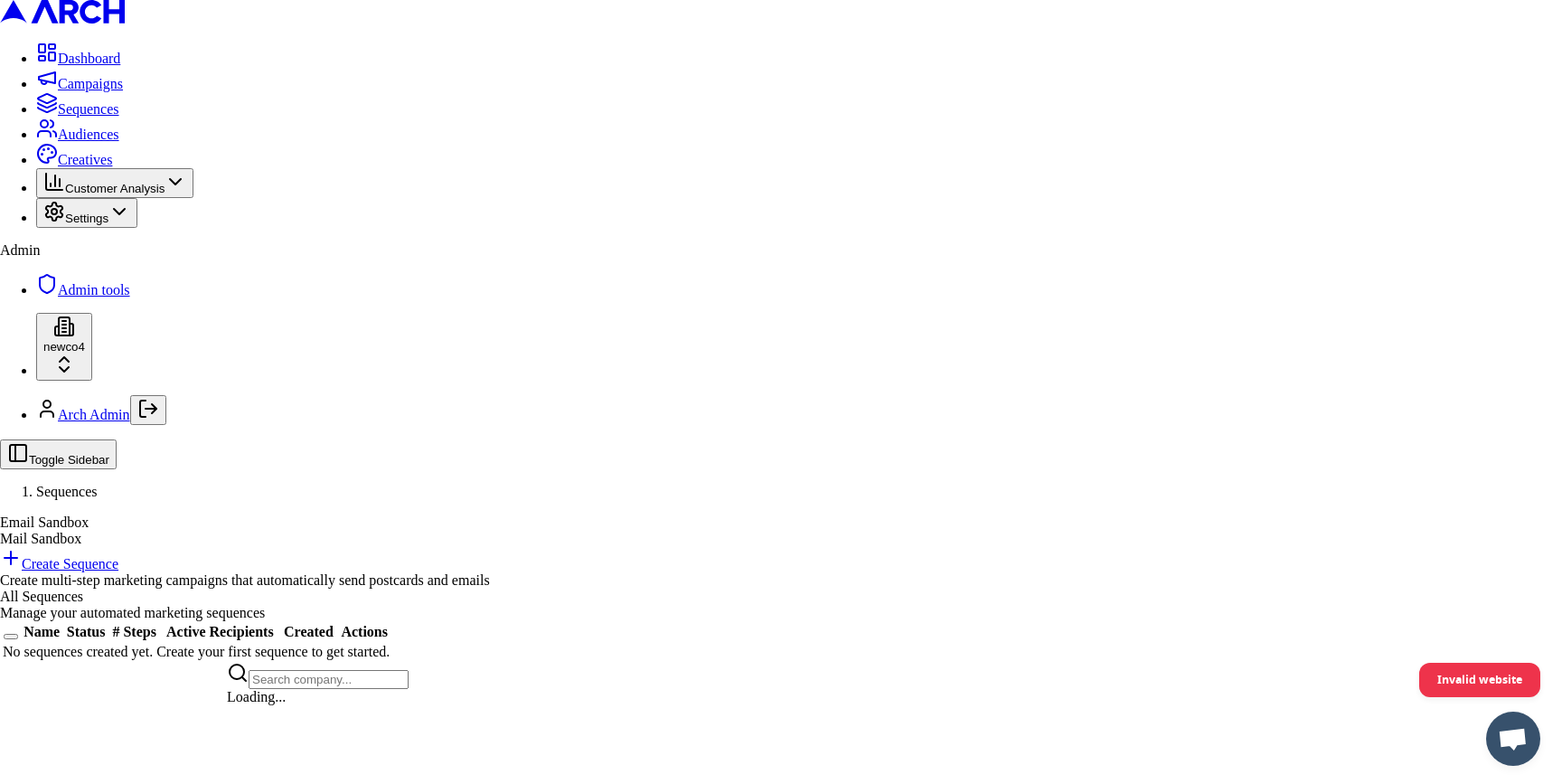
click at [213, 677] on html "Dashboard Campaigns Sequences Audiences Creatives Customer Analysis Settings Ad…" at bounding box center [781, 338] width 1562 height 677
click at [126, 357] on html "Dashboard Campaigns Sequences Audiences Creatives Customer Analysis Settings Ad…" at bounding box center [781, 338] width 1562 height 677
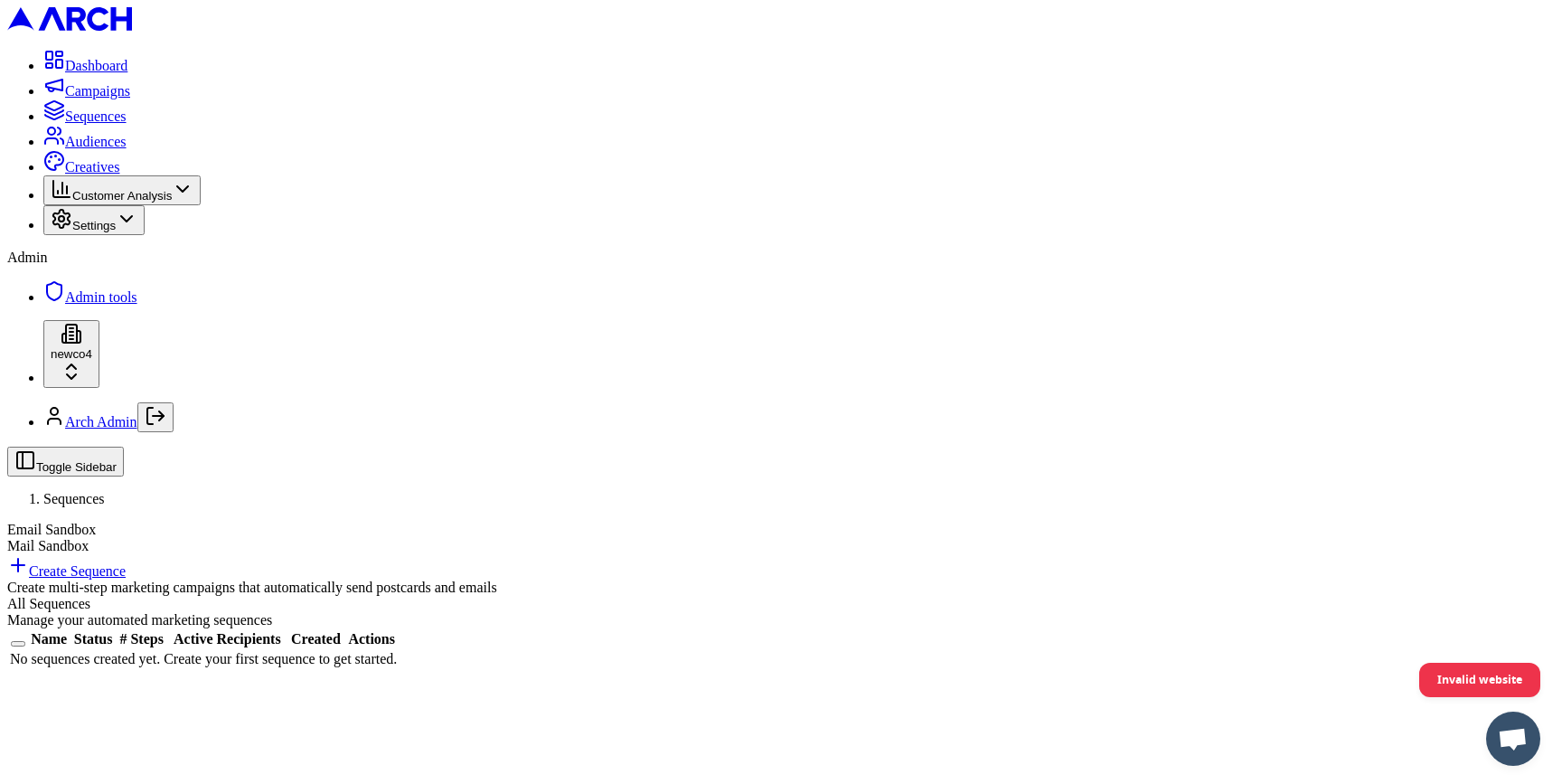
click at [126, 304] on span "Admin tools" at bounding box center [100, 296] width 72 height 15
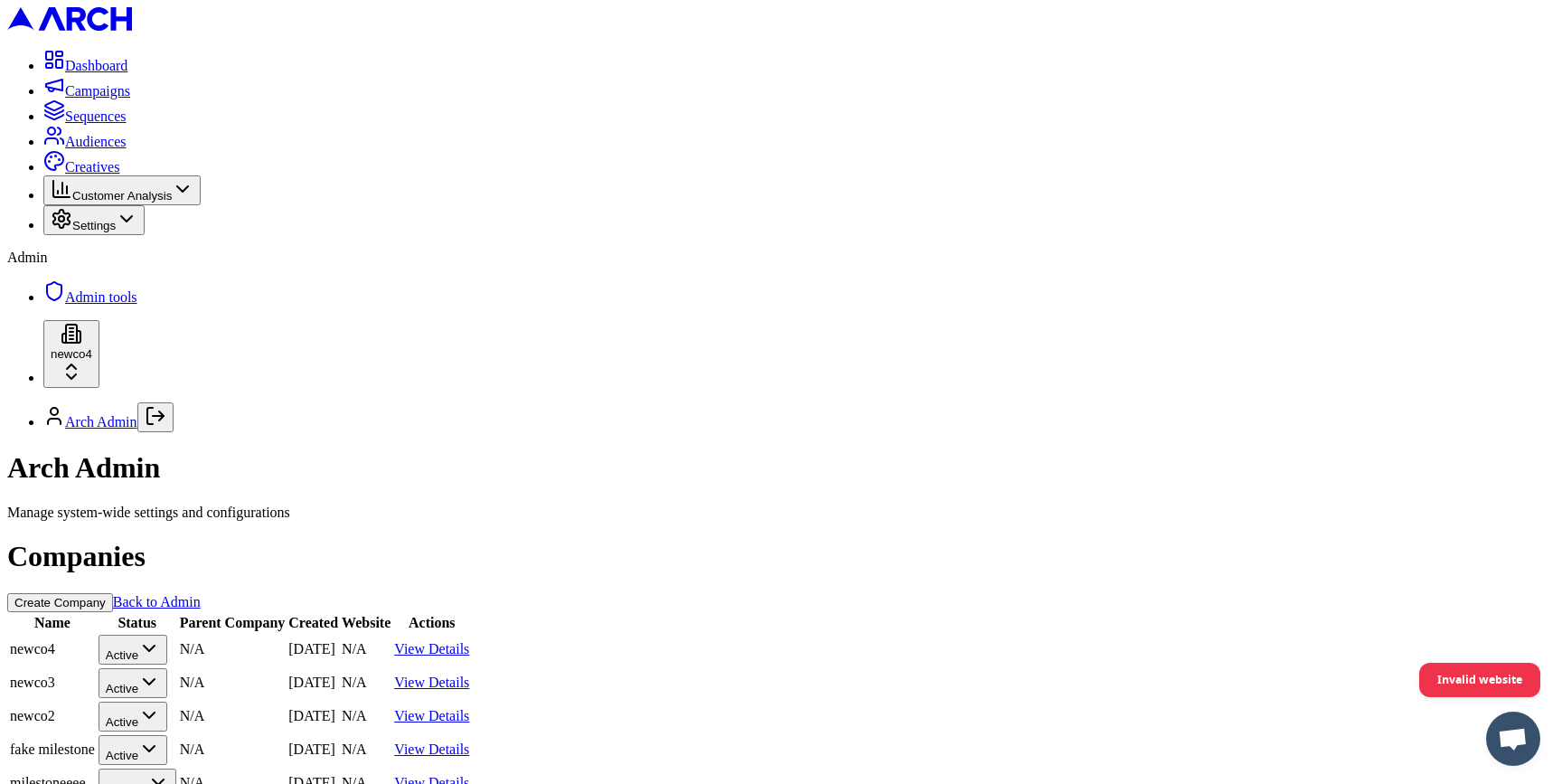
click at [470, 641] on link "View Details" at bounding box center [431, 648] width 75 height 15
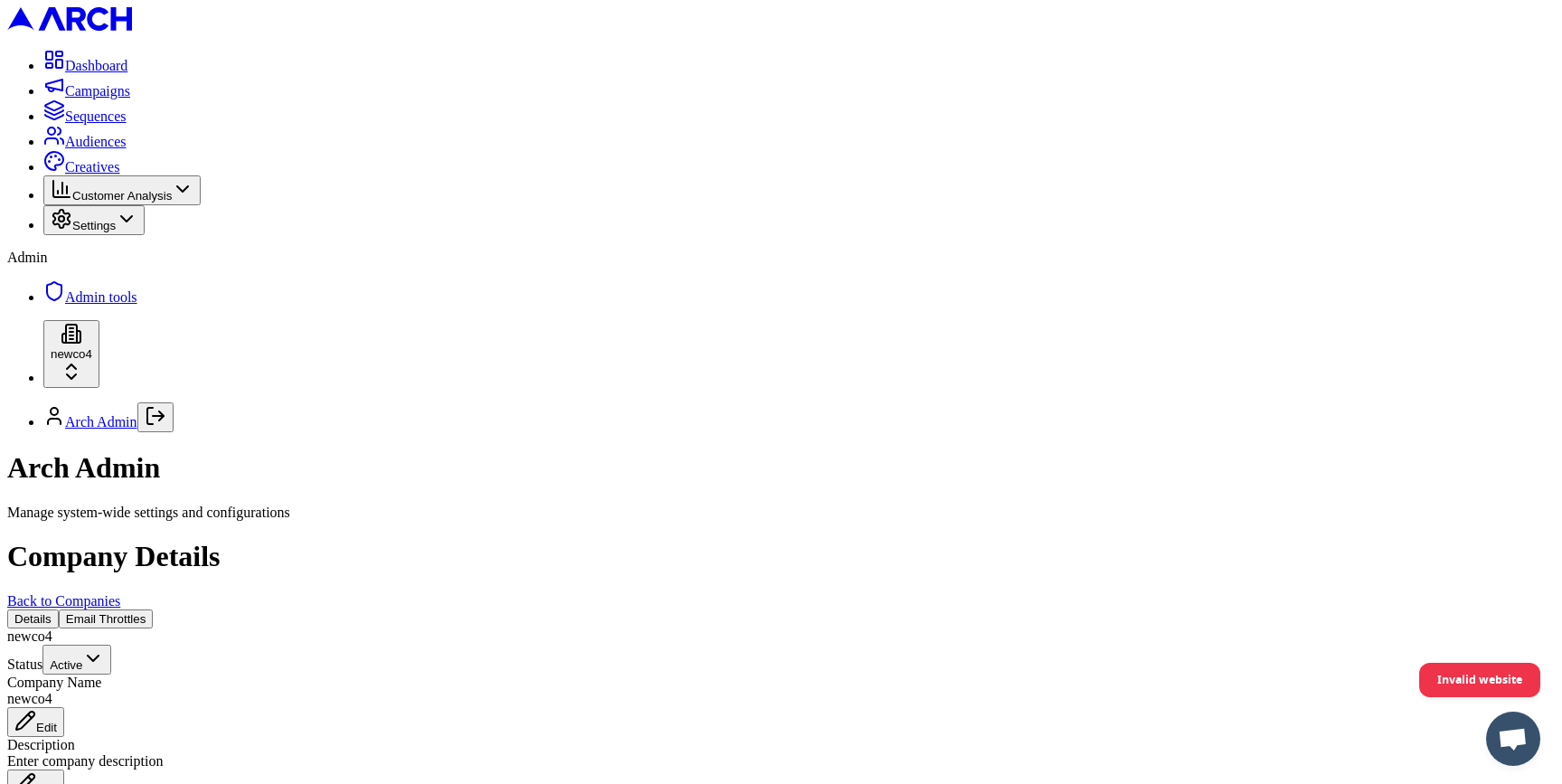
scroll to position [440, 0]
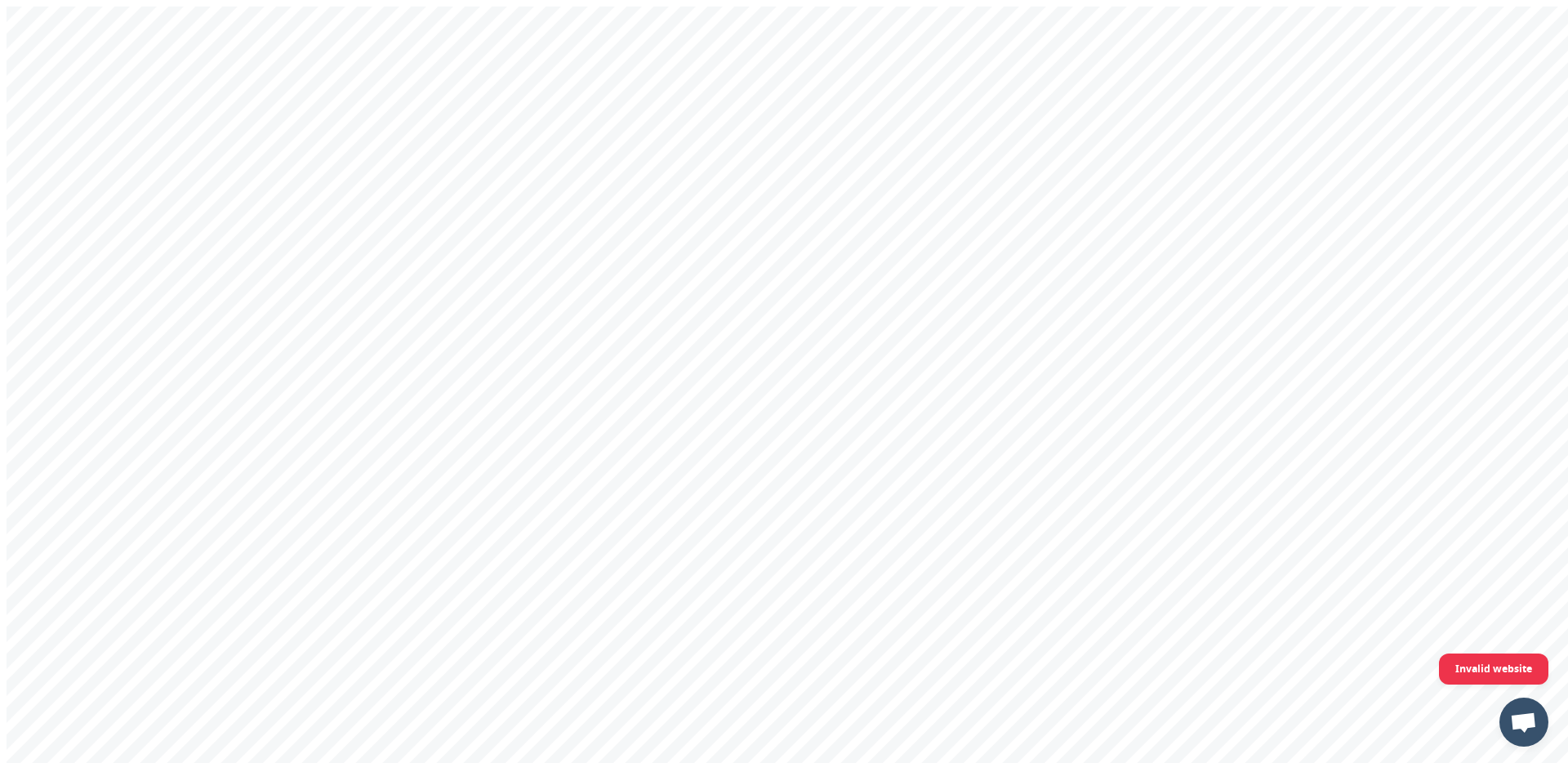
type input "[PERSON_NAME][EMAIL_ADDRESS][DOMAIN_NAME]"
